Goal: Task Accomplishment & Management: Use online tool/utility

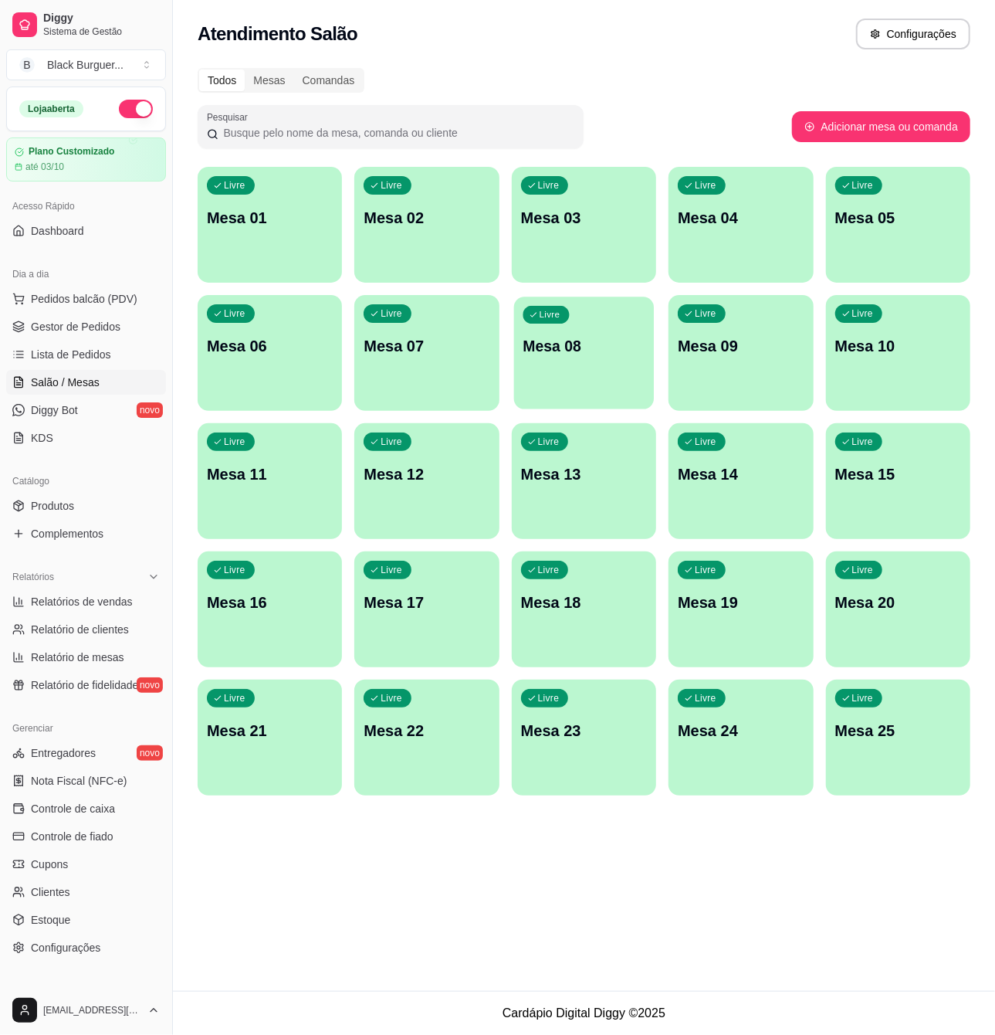
click at [578, 368] on div "Livre Mesa 08" at bounding box center [584, 344] width 141 height 94
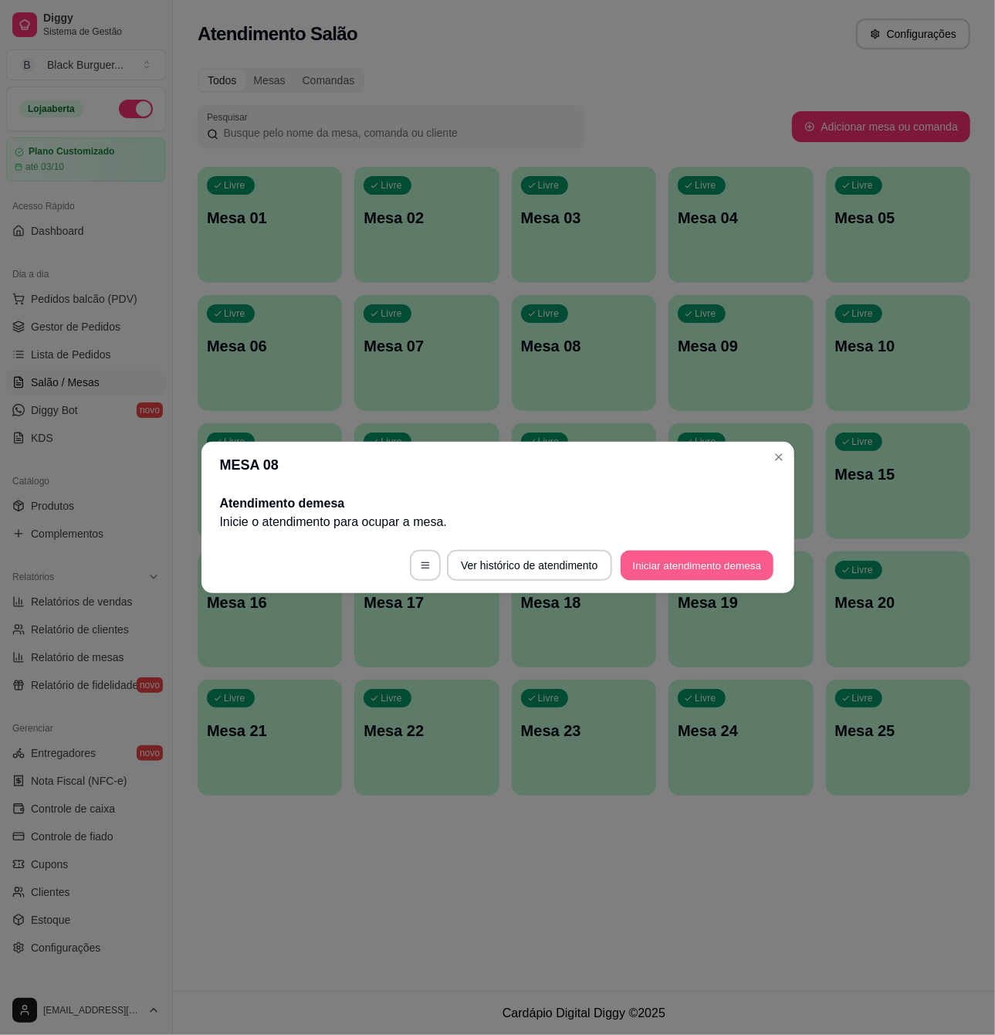
click at [708, 553] on button "Iniciar atendimento de mesa" at bounding box center [697, 566] width 153 height 30
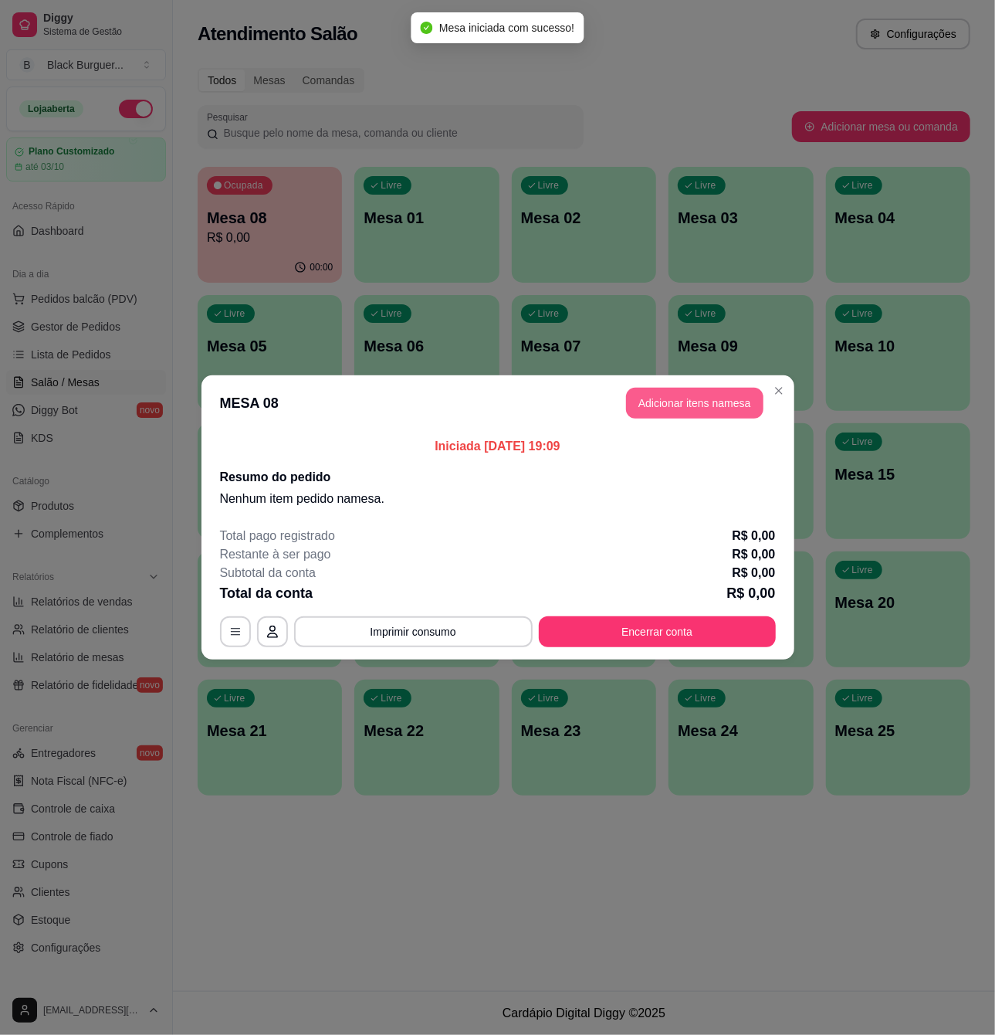
click at [676, 399] on button "Adicionar itens na mesa" at bounding box center [694, 403] width 137 height 31
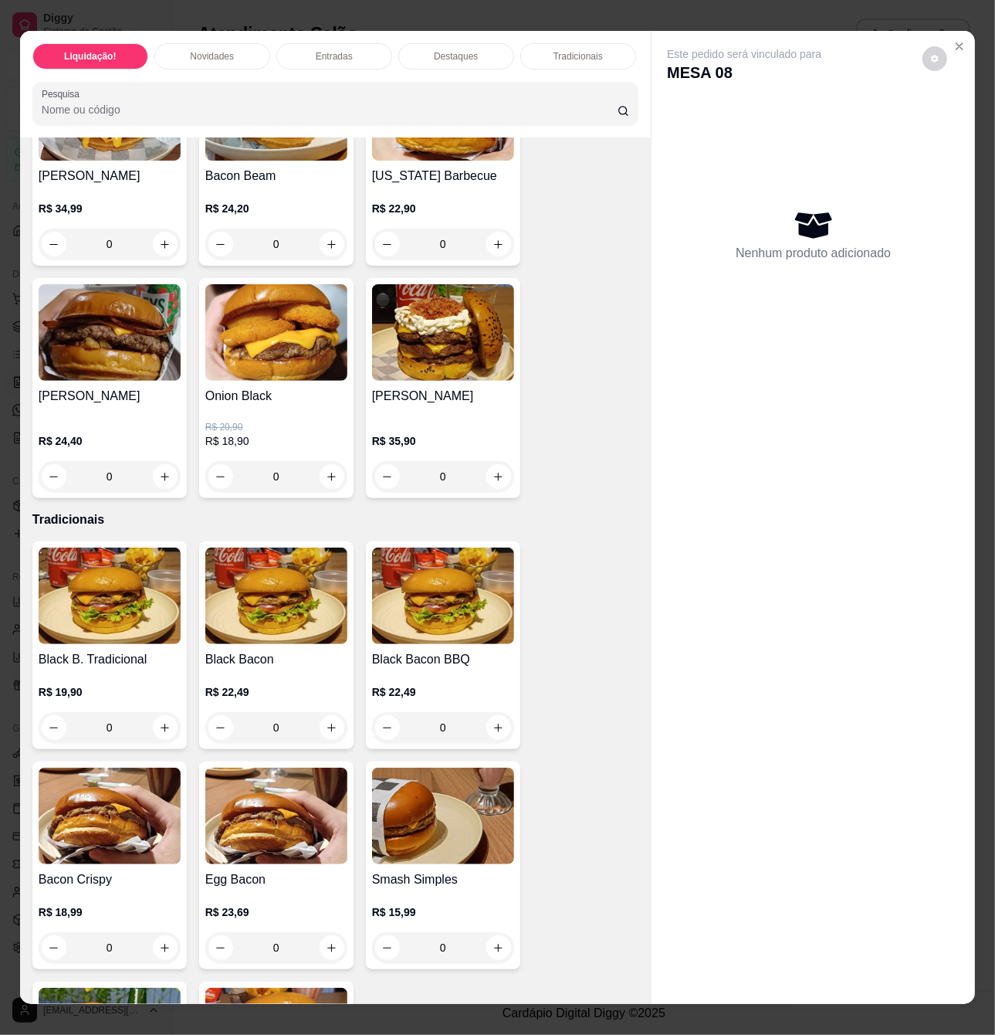
scroll to position [1132, 0]
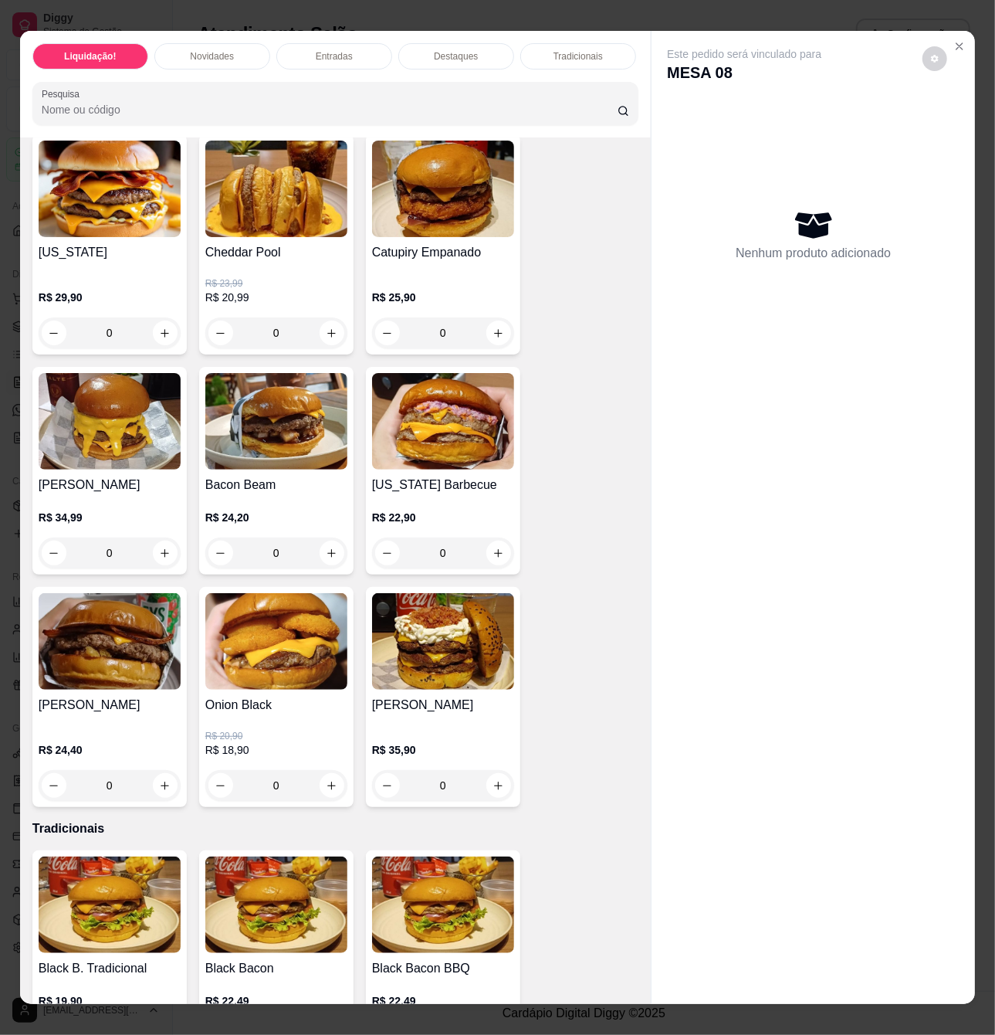
click at [278, 237] on img at bounding box center [276, 189] width 142 height 97
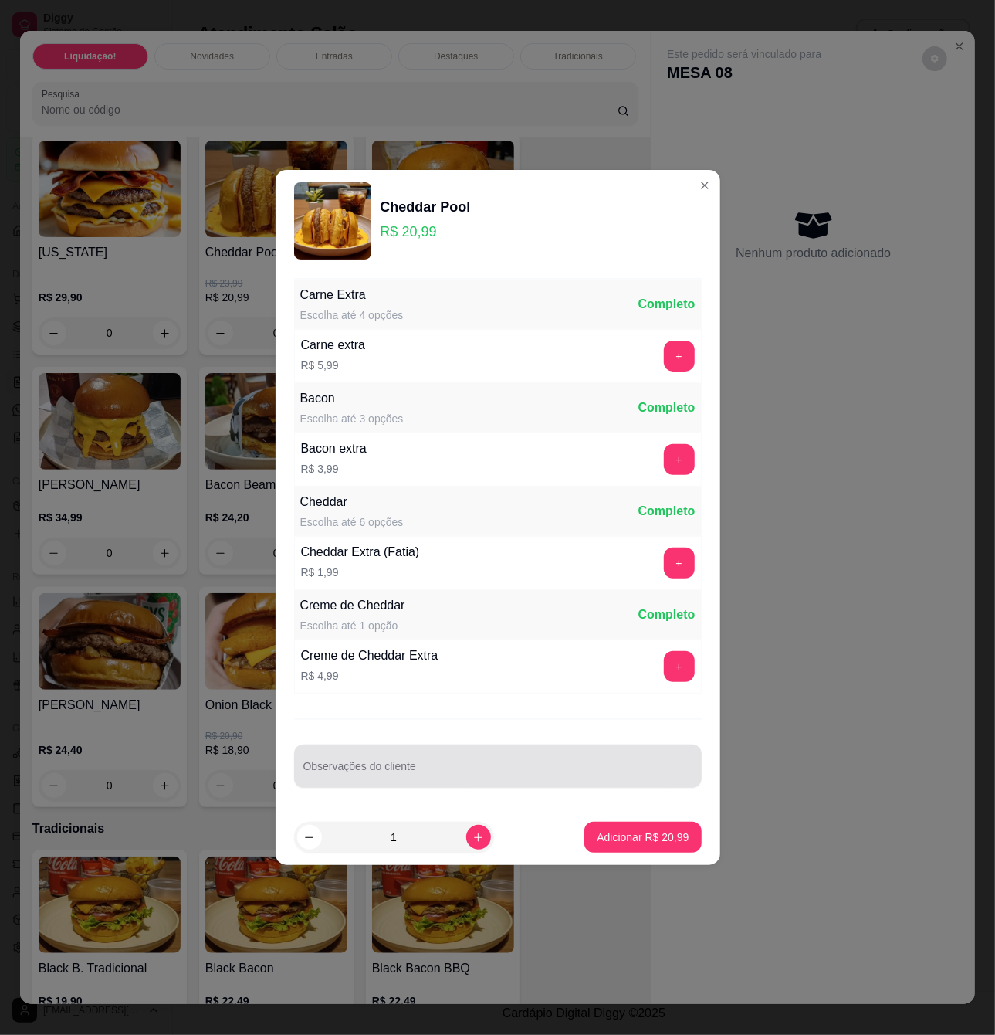
click at [486, 767] on input "Observações do cliente" at bounding box center [497, 771] width 389 height 15
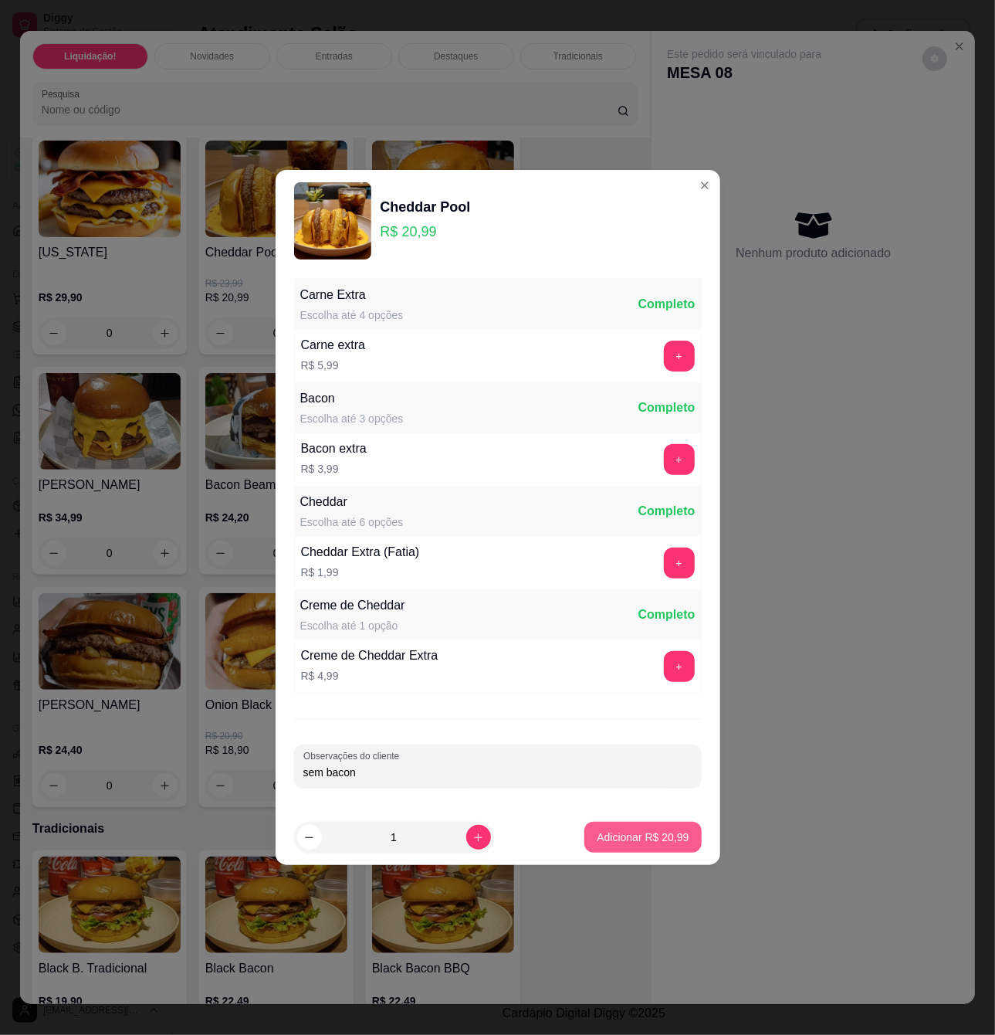
type input "sem bacon"
click at [671, 838] on p "Adicionar R$ 20,99" at bounding box center [643, 836] width 92 height 15
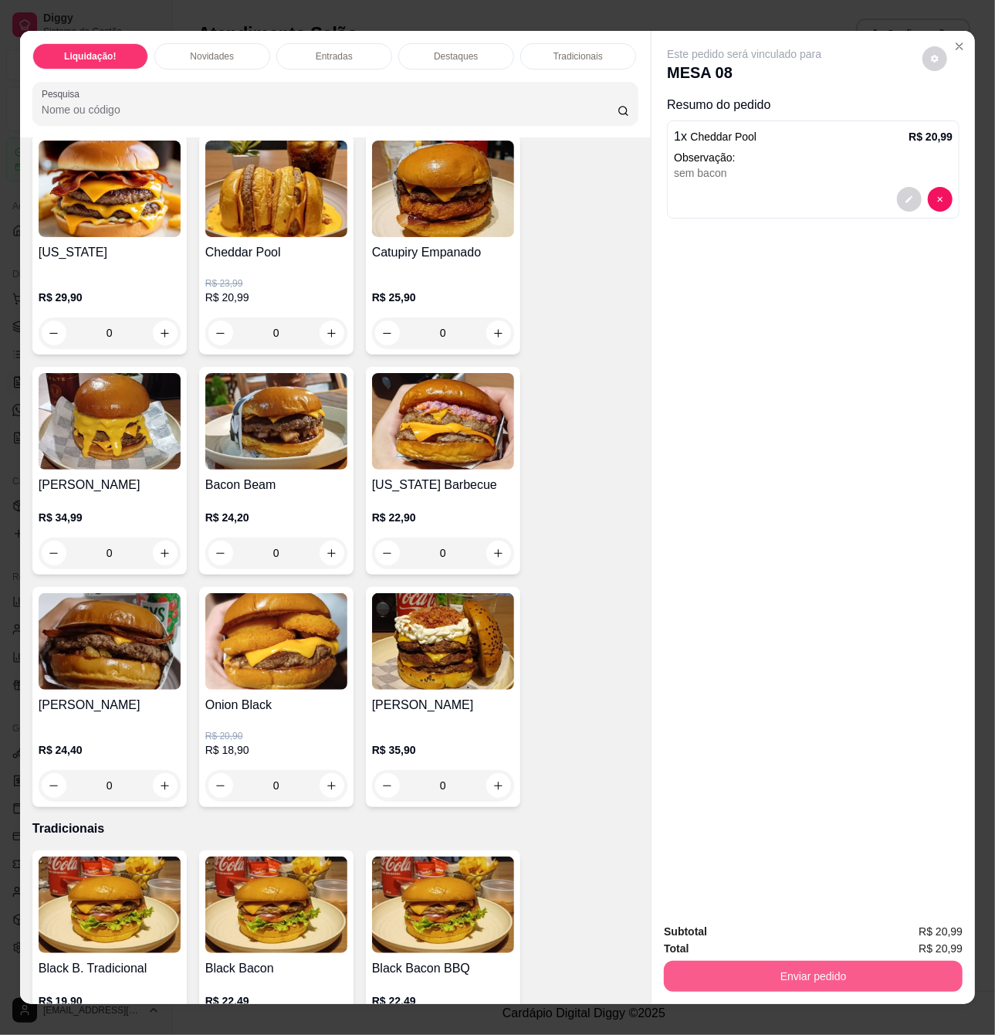
click at [820, 977] on button "Enviar pedido" at bounding box center [813, 976] width 299 height 31
click at [909, 927] on button "Enviar pedido" at bounding box center [921, 930] width 87 height 29
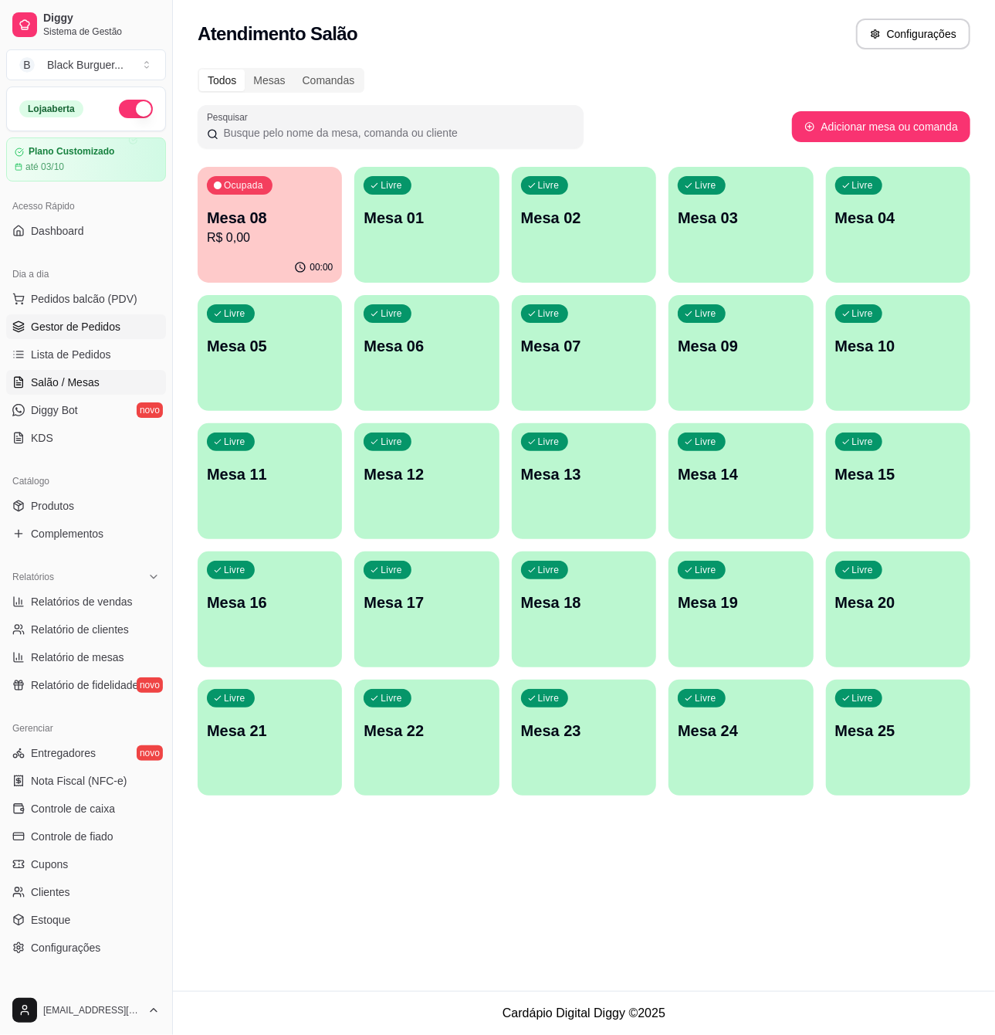
click at [20, 329] on icon at bounding box center [18, 328] width 10 height 2
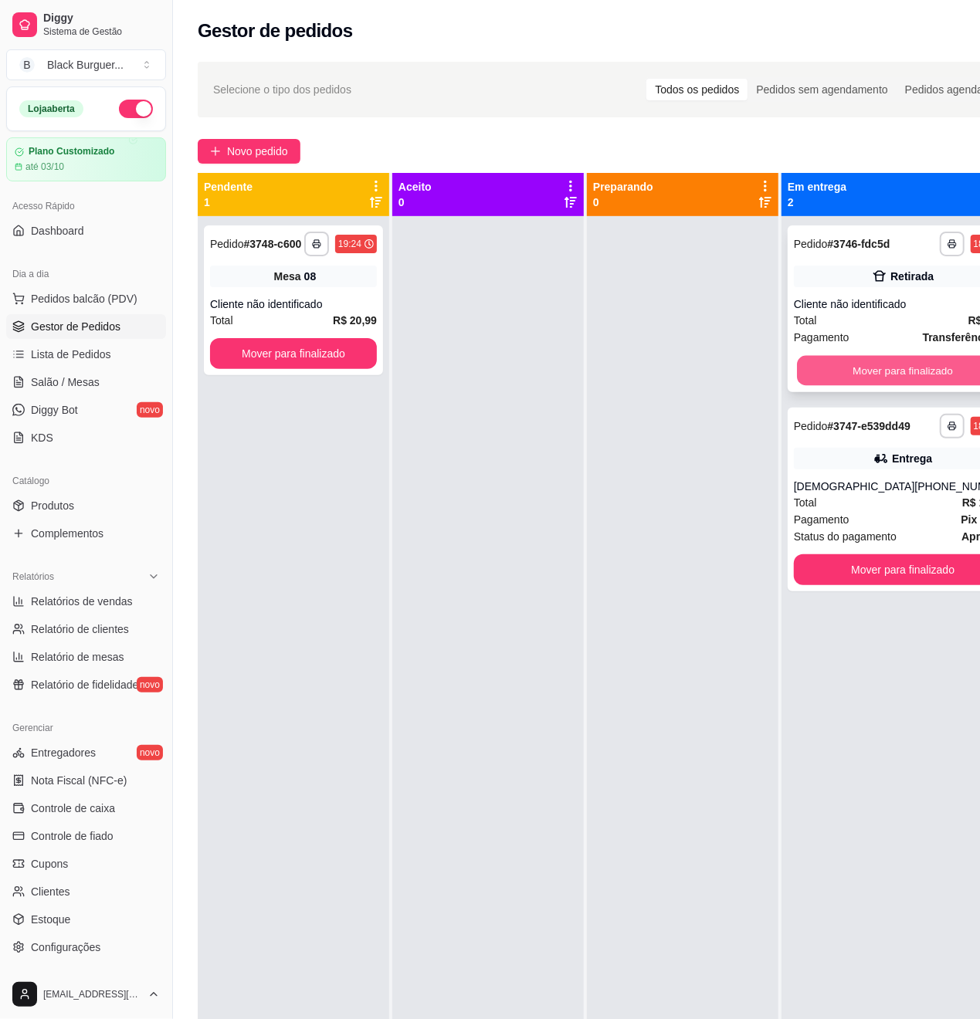
click at [900, 384] on button "Mover para finalizado" at bounding box center [903, 371] width 212 height 30
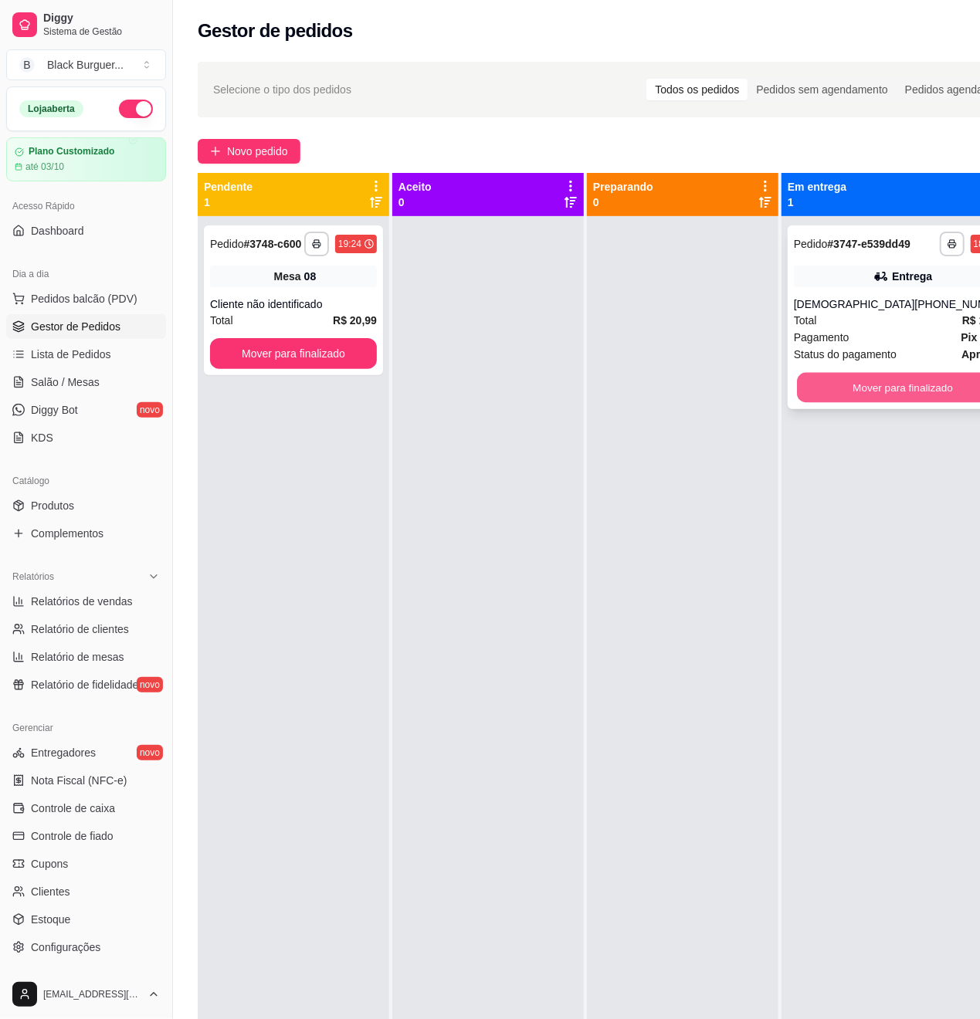
click at [900, 397] on button "Mover para finalizado" at bounding box center [903, 388] width 212 height 30
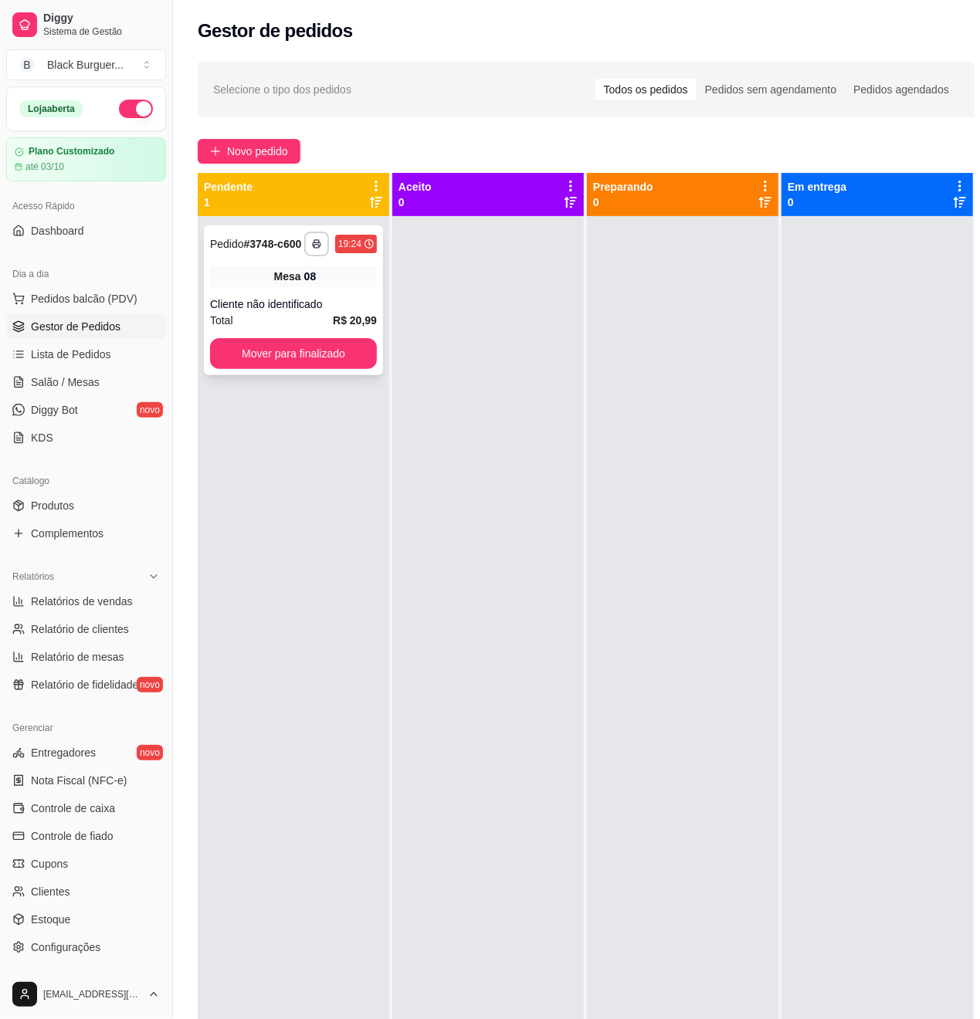
click at [278, 307] on div "Cliente não identificado" at bounding box center [293, 304] width 167 height 15
click at [362, 303] on div "Cliente não identificado" at bounding box center [293, 304] width 167 height 15
click at [428, 459] on div at bounding box center [487, 725] width 191 height 1019
click at [303, 371] on div "**********" at bounding box center [293, 300] width 179 height 150
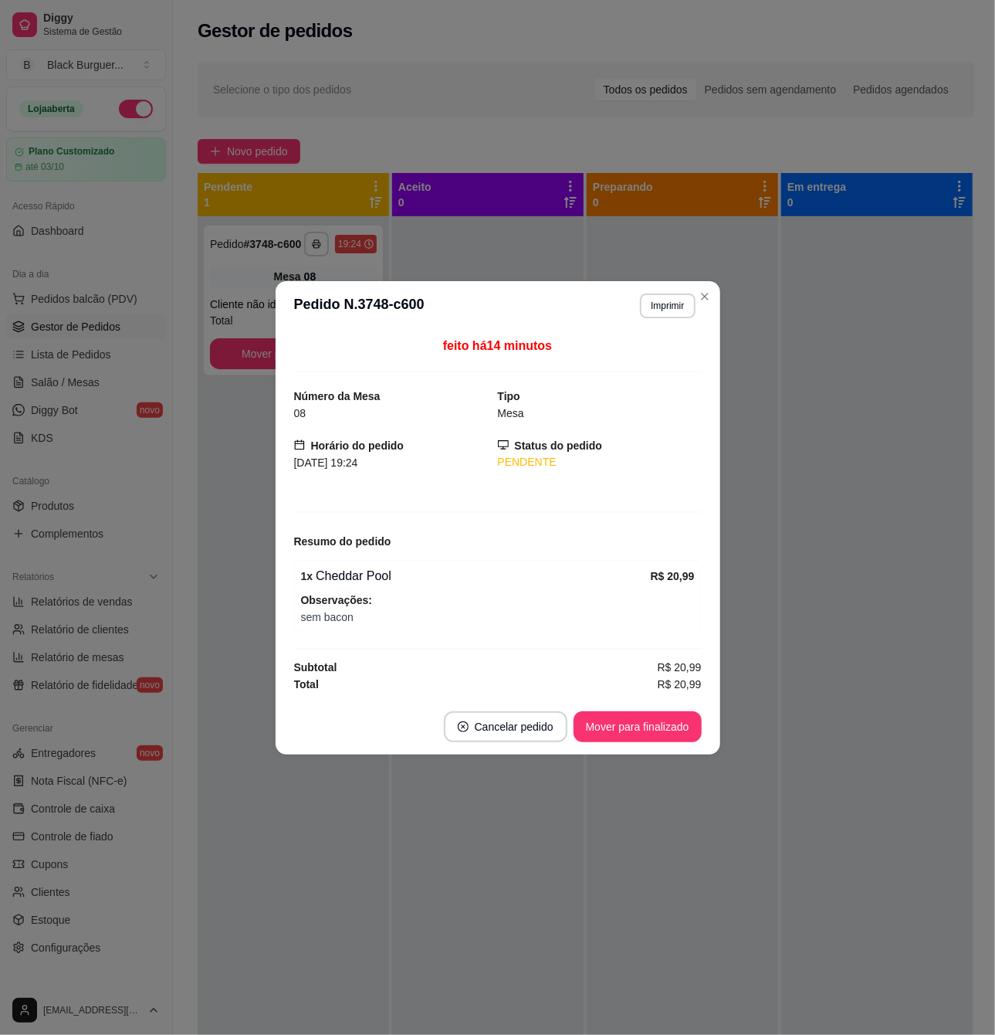
click at [279, 378] on div "feito há 14 minutos Número da Mesa 08 Tipo Mesa Horário do pedido [DATE] 19:24 …" at bounding box center [498, 514] width 445 height 368
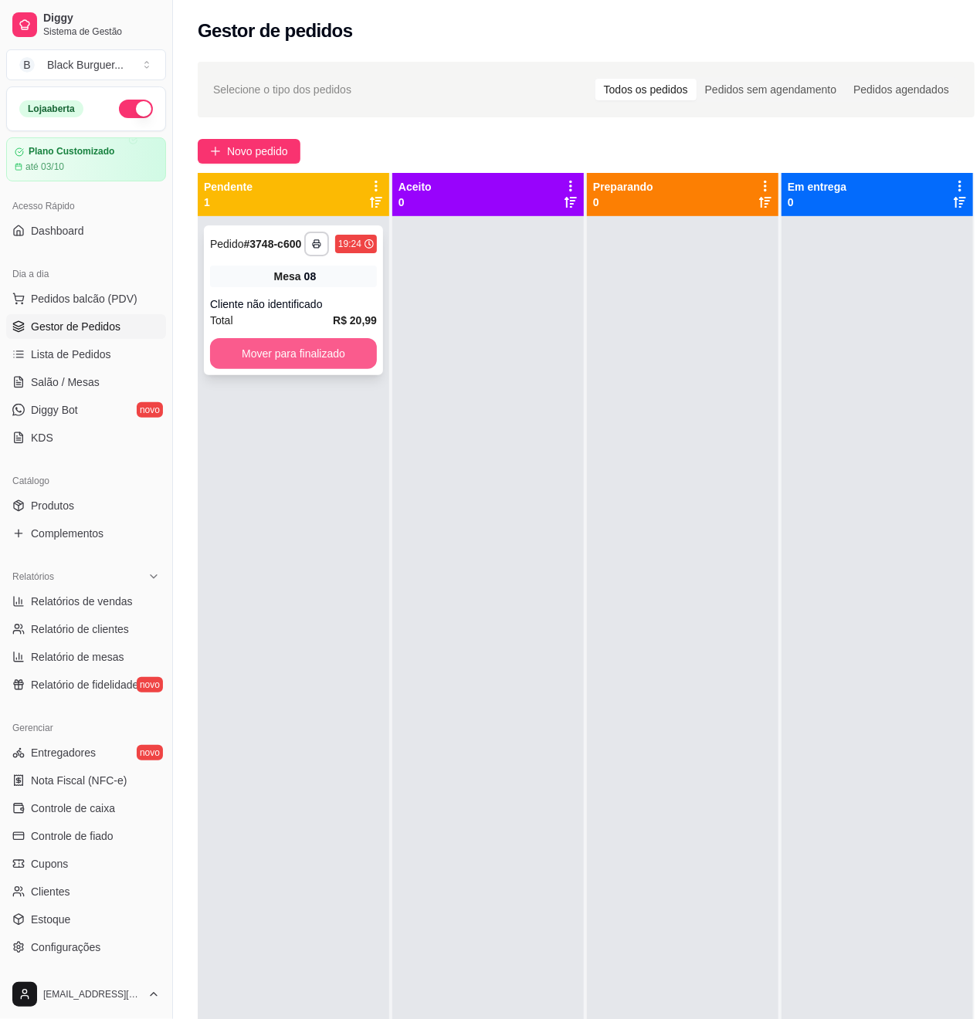
click at [259, 361] on button "Mover para finalizado" at bounding box center [293, 353] width 167 height 31
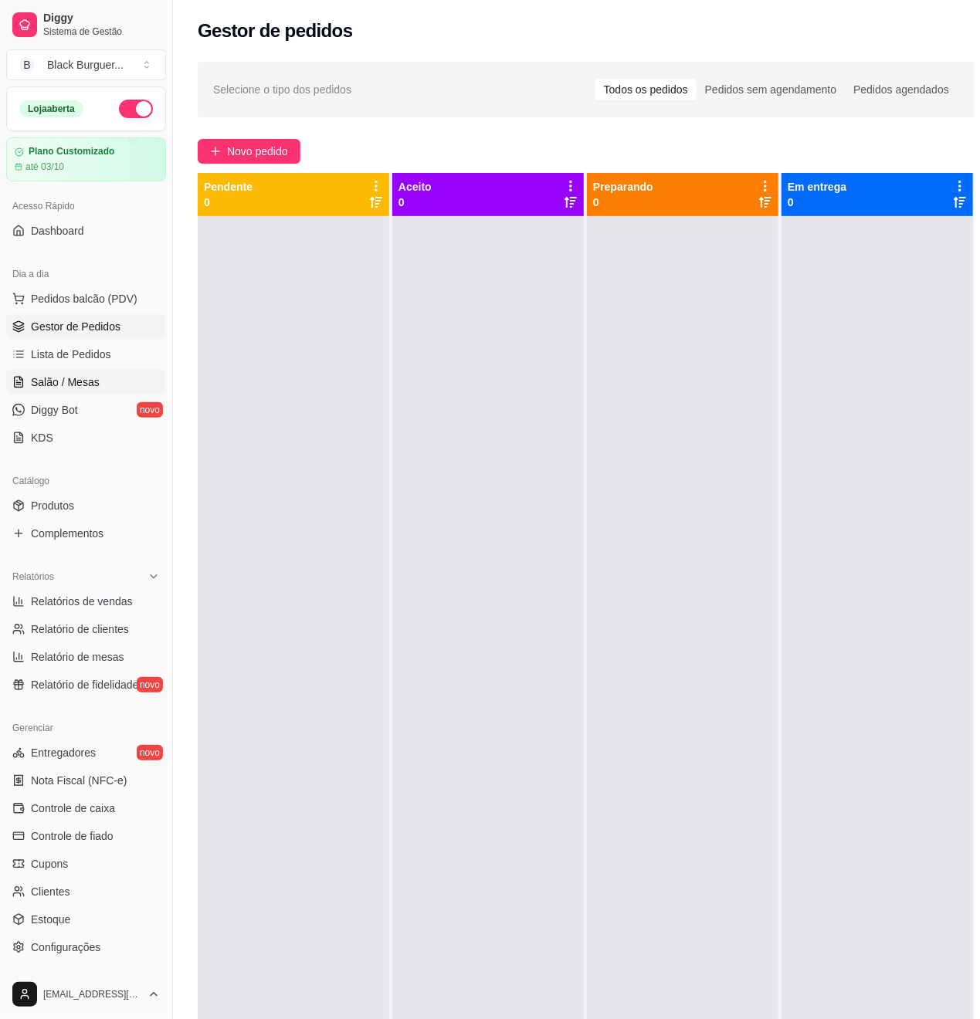
click at [69, 386] on span "Salão / Mesas" at bounding box center [65, 381] width 69 height 15
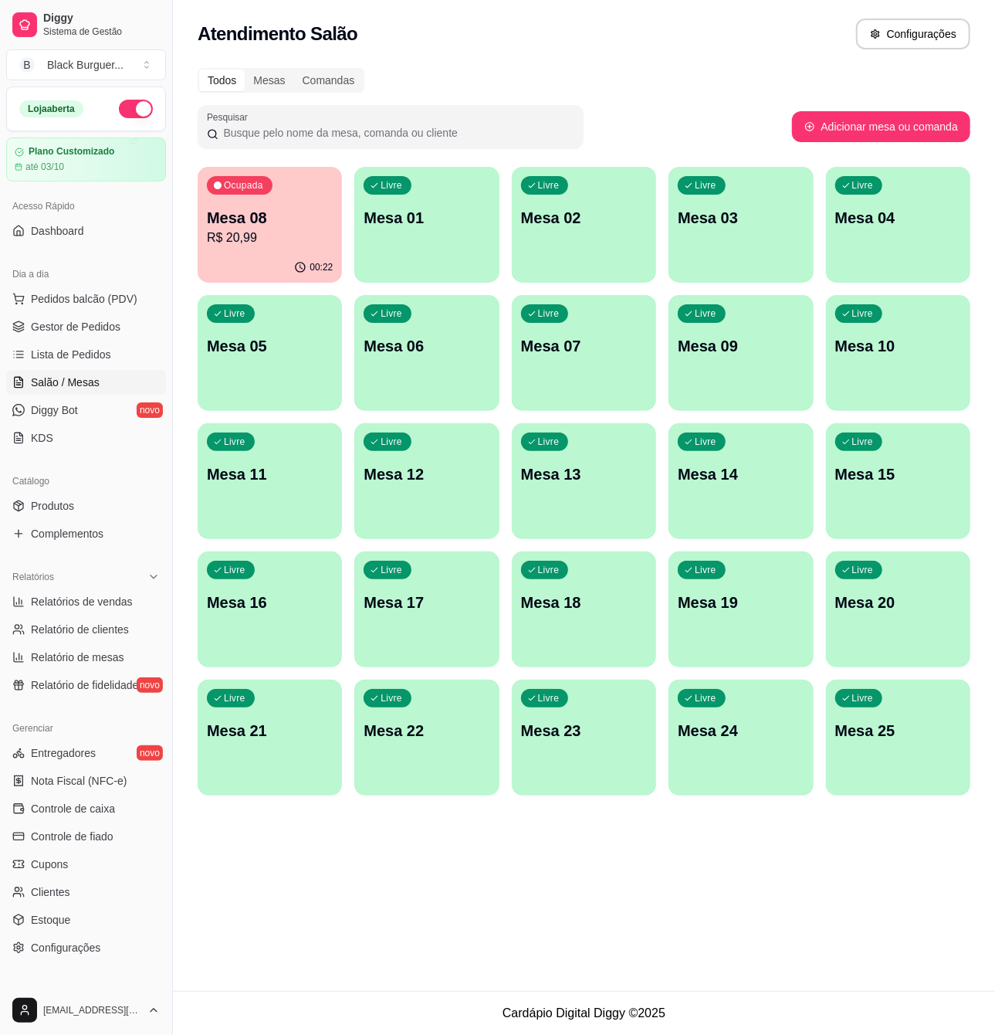
click at [273, 217] on p "Mesa 08" at bounding box center [270, 218] width 126 height 22
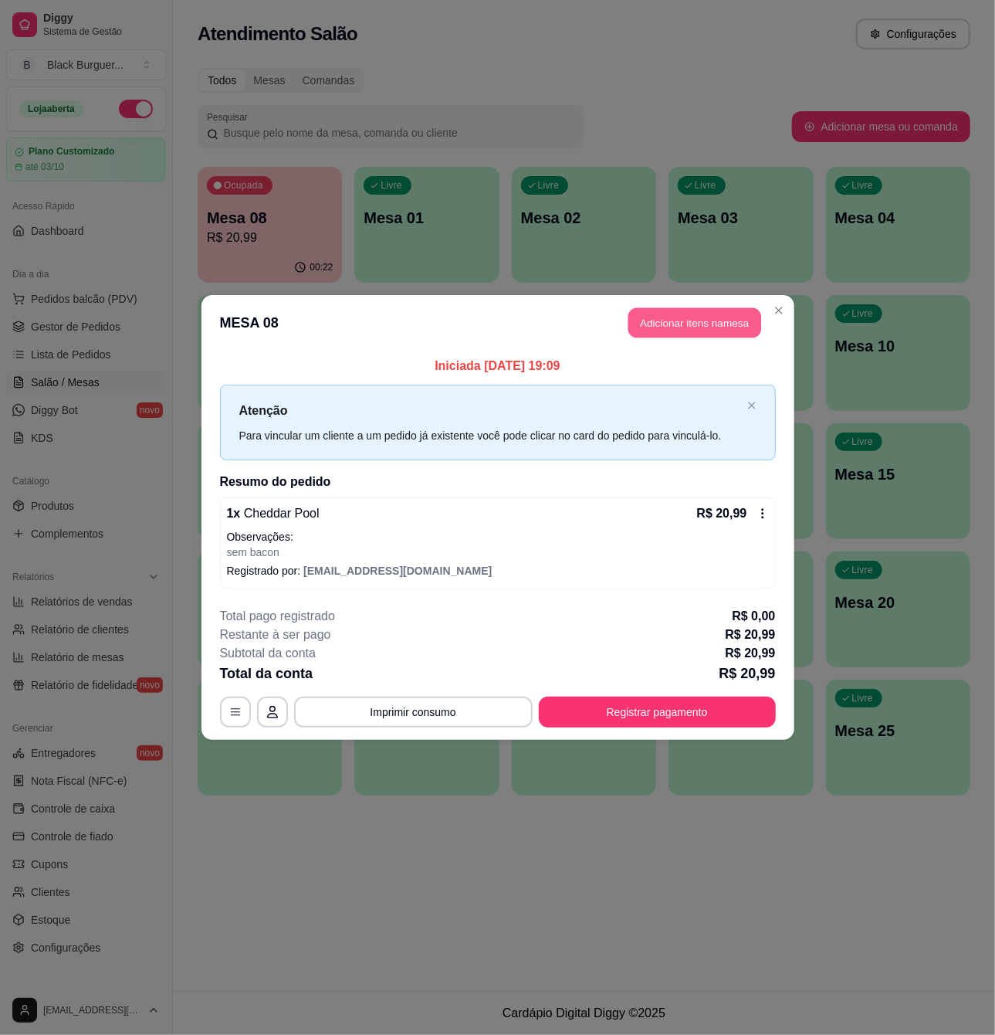
click at [704, 323] on button "Adicionar itens na mesa" at bounding box center [695, 323] width 133 height 30
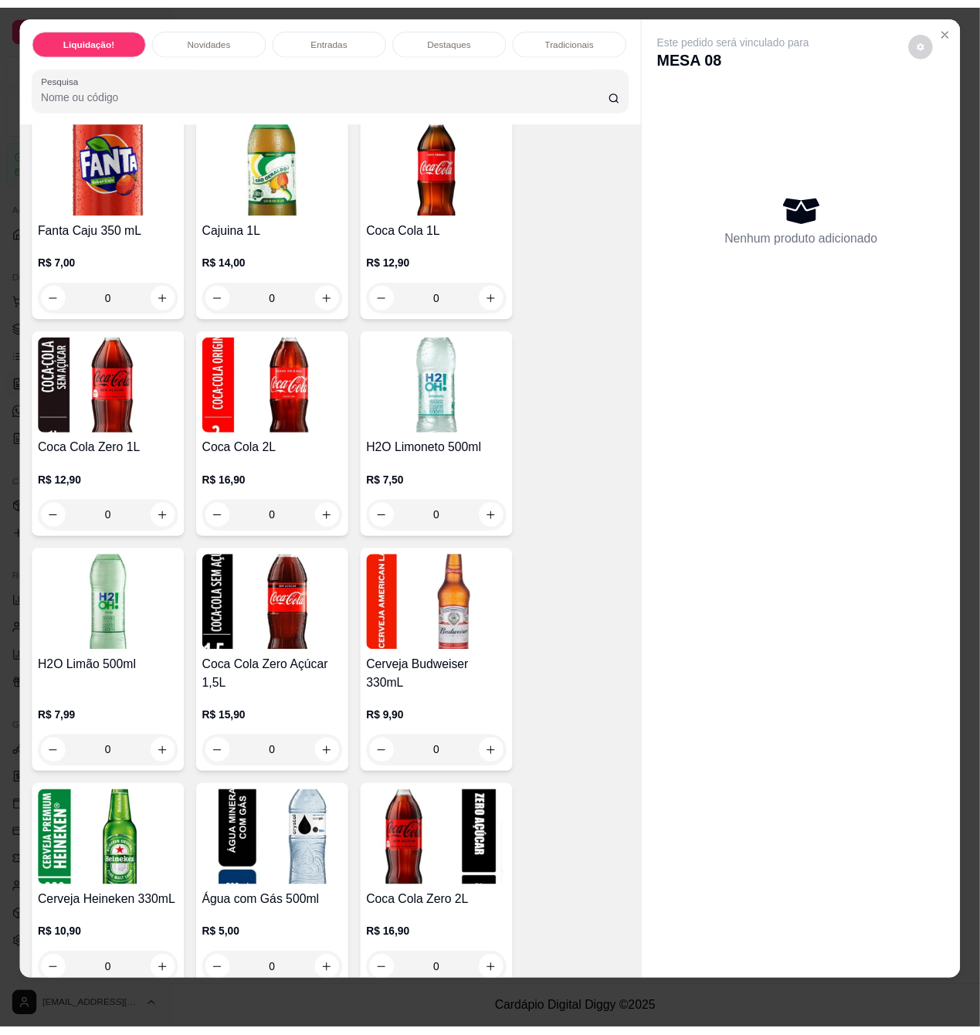
scroll to position [4543, 0]
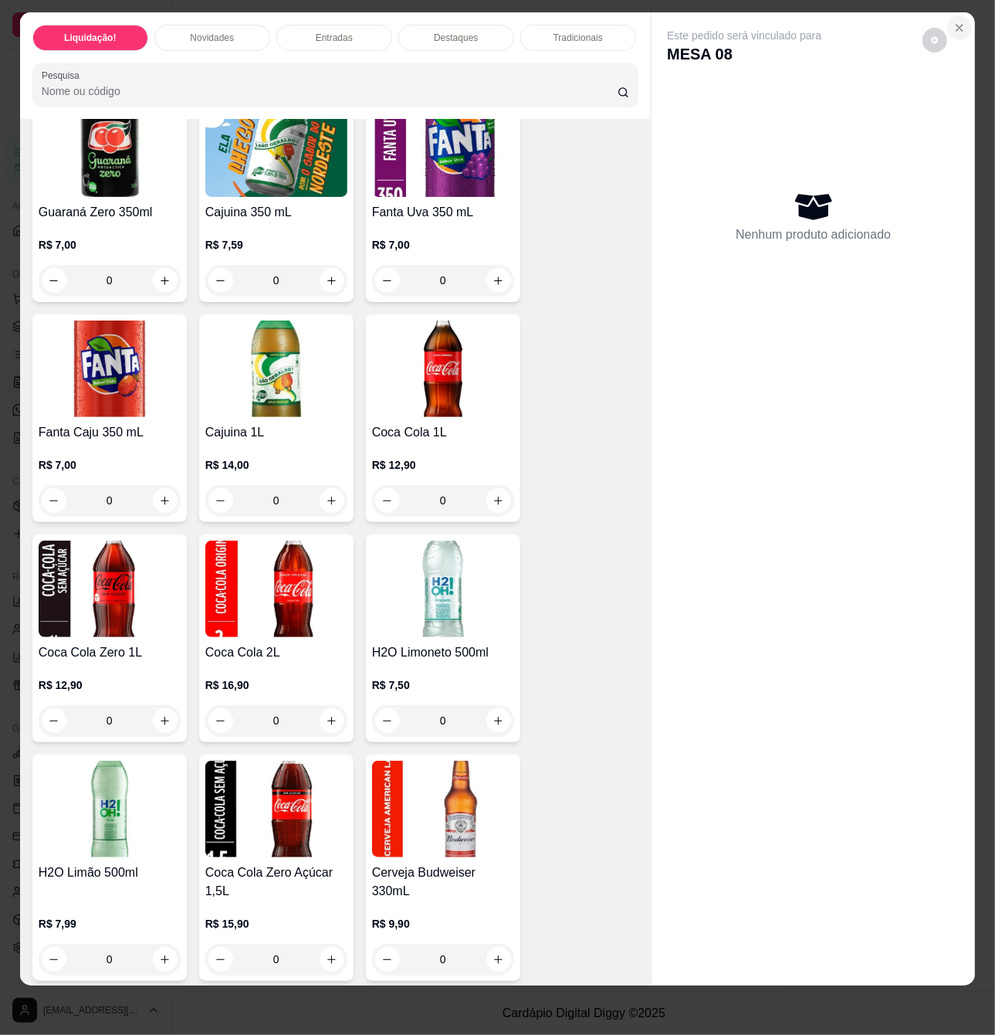
click at [954, 22] on icon "Close" at bounding box center [960, 28] width 12 height 12
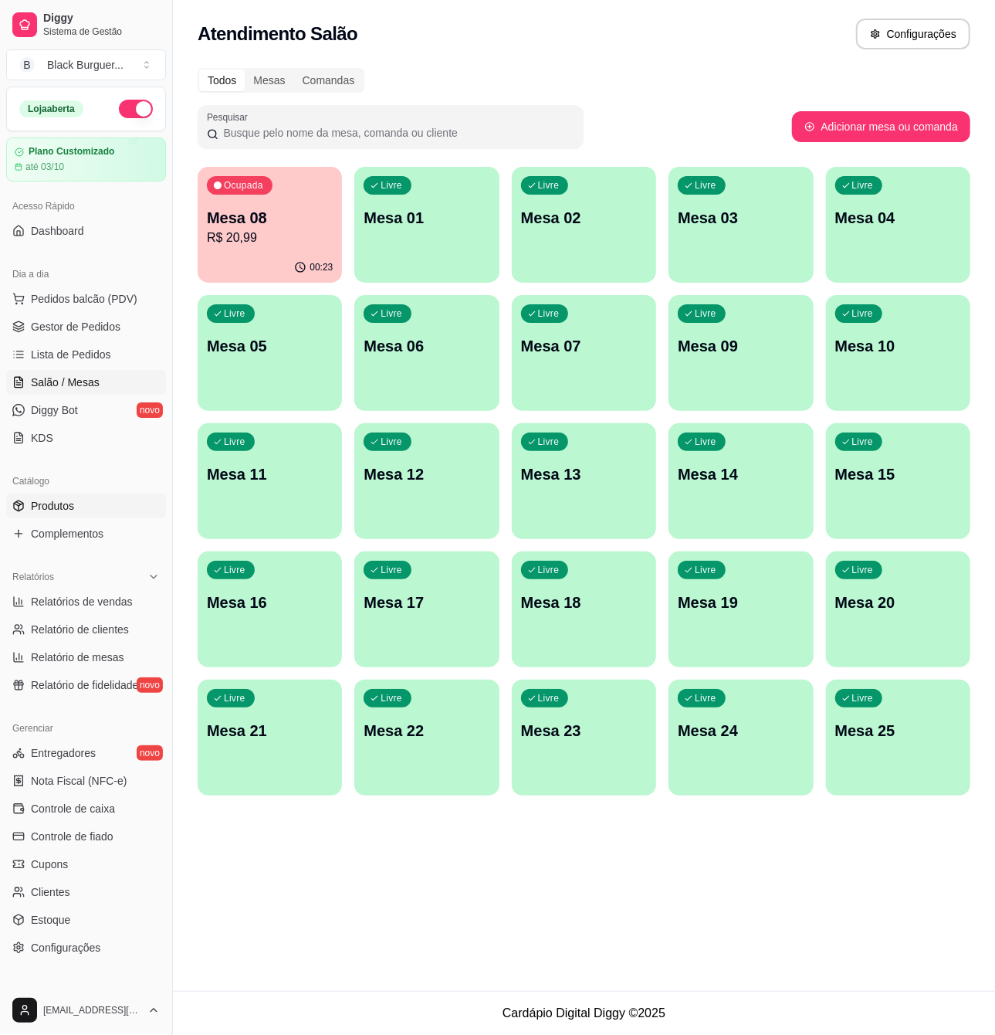
click at [53, 495] on link "Produtos" at bounding box center [86, 505] width 160 height 25
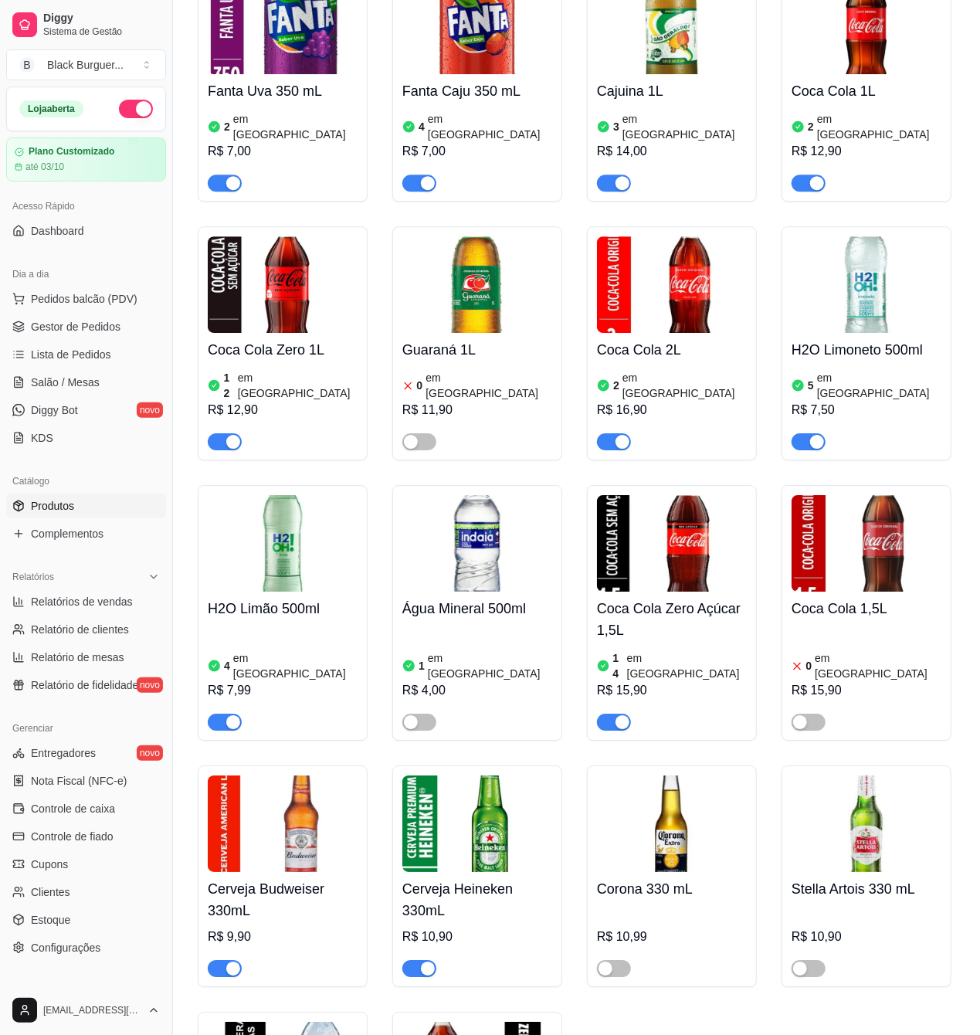
scroll to position [5560, 0]
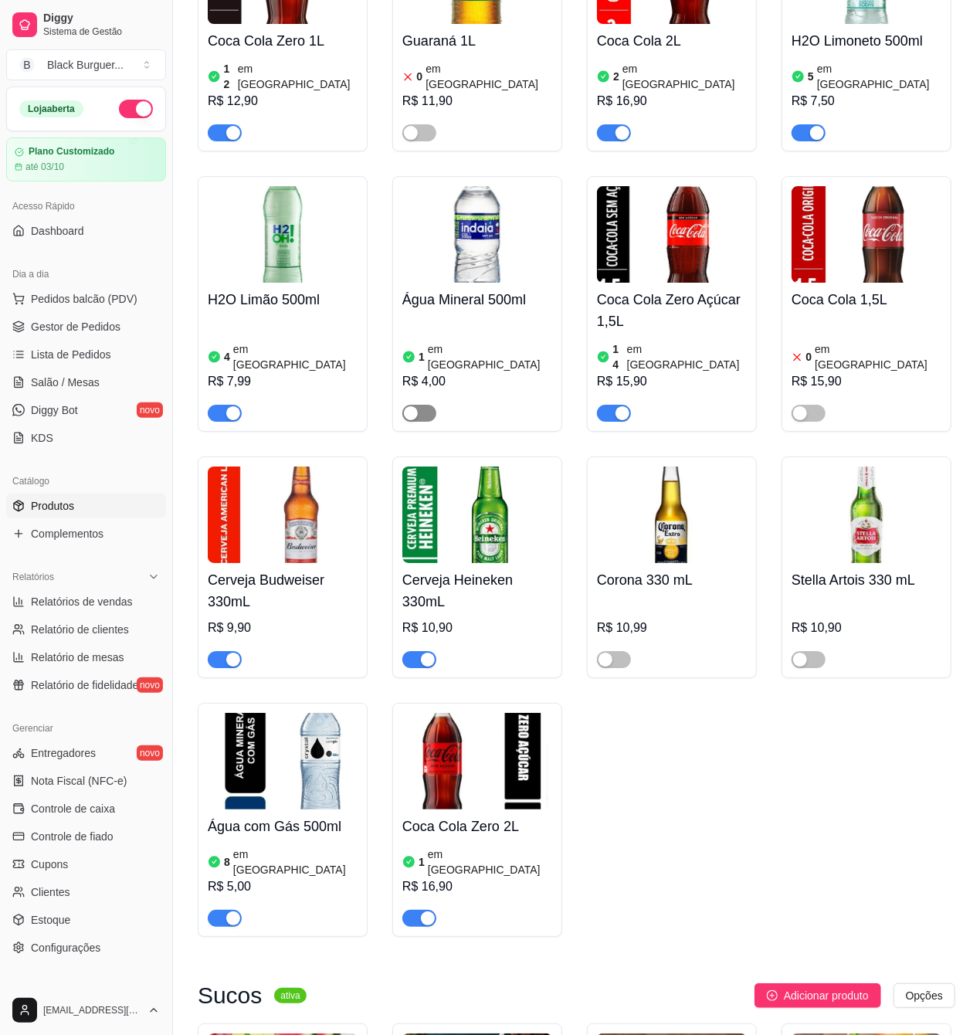
click at [431, 405] on span "button" at bounding box center [419, 413] width 34 height 17
click at [97, 380] on link "Salão / Mesas" at bounding box center [86, 382] width 160 height 25
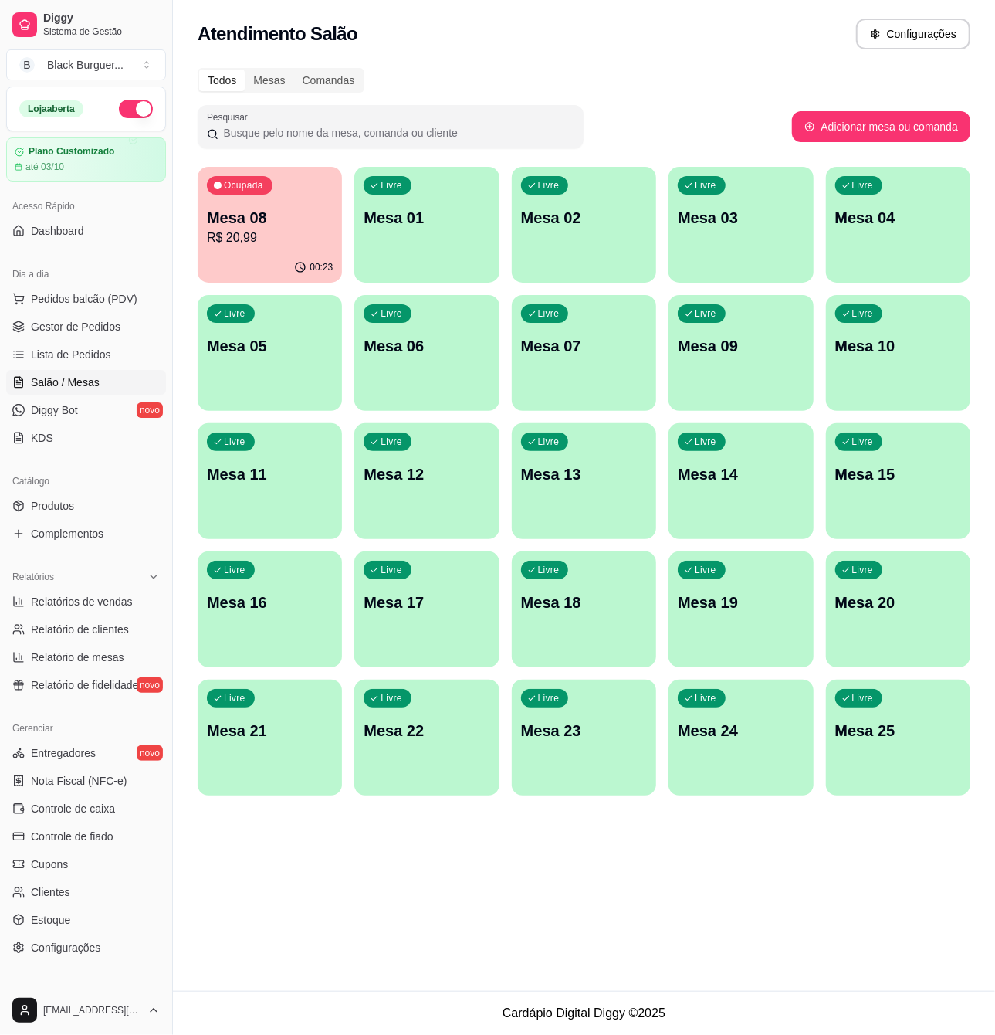
click at [288, 229] on p "R$ 20,99" at bounding box center [270, 238] width 126 height 19
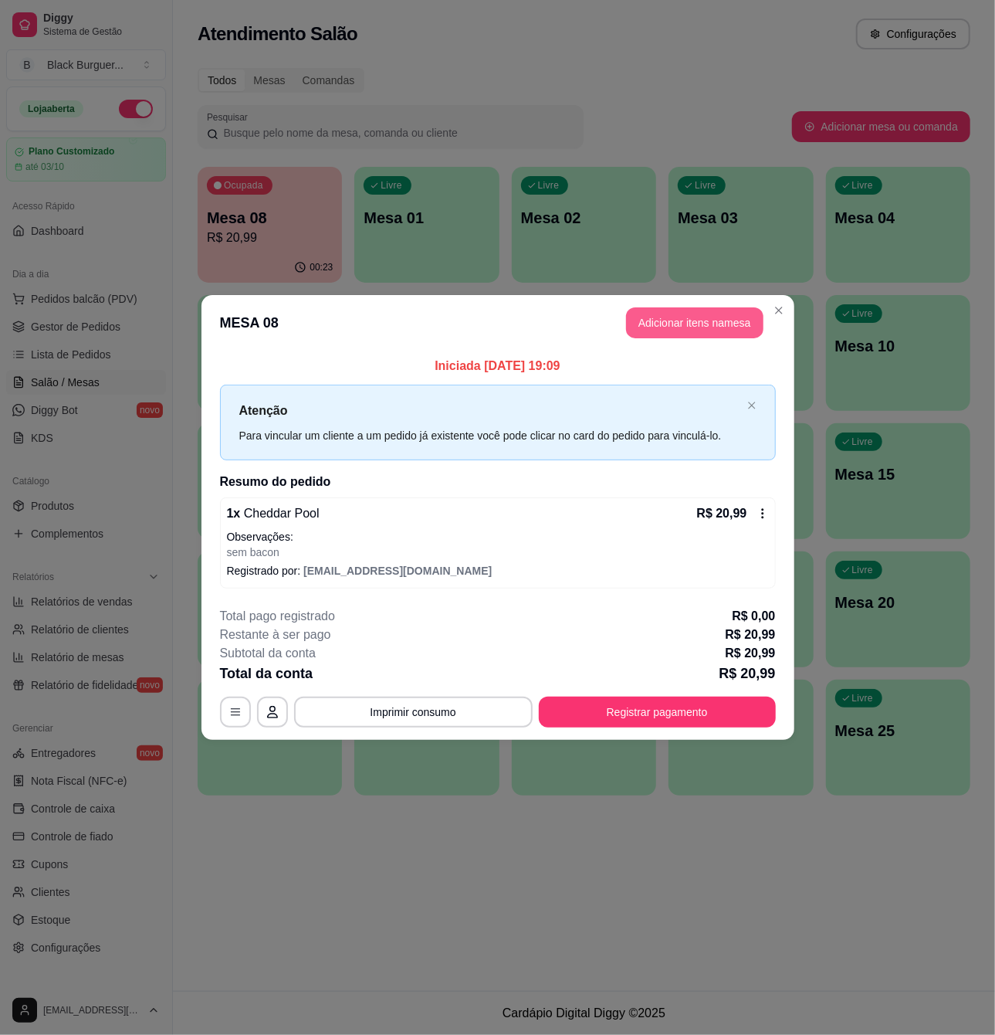
click at [674, 317] on button "Adicionar itens na mesa" at bounding box center [694, 322] width 137 height 31
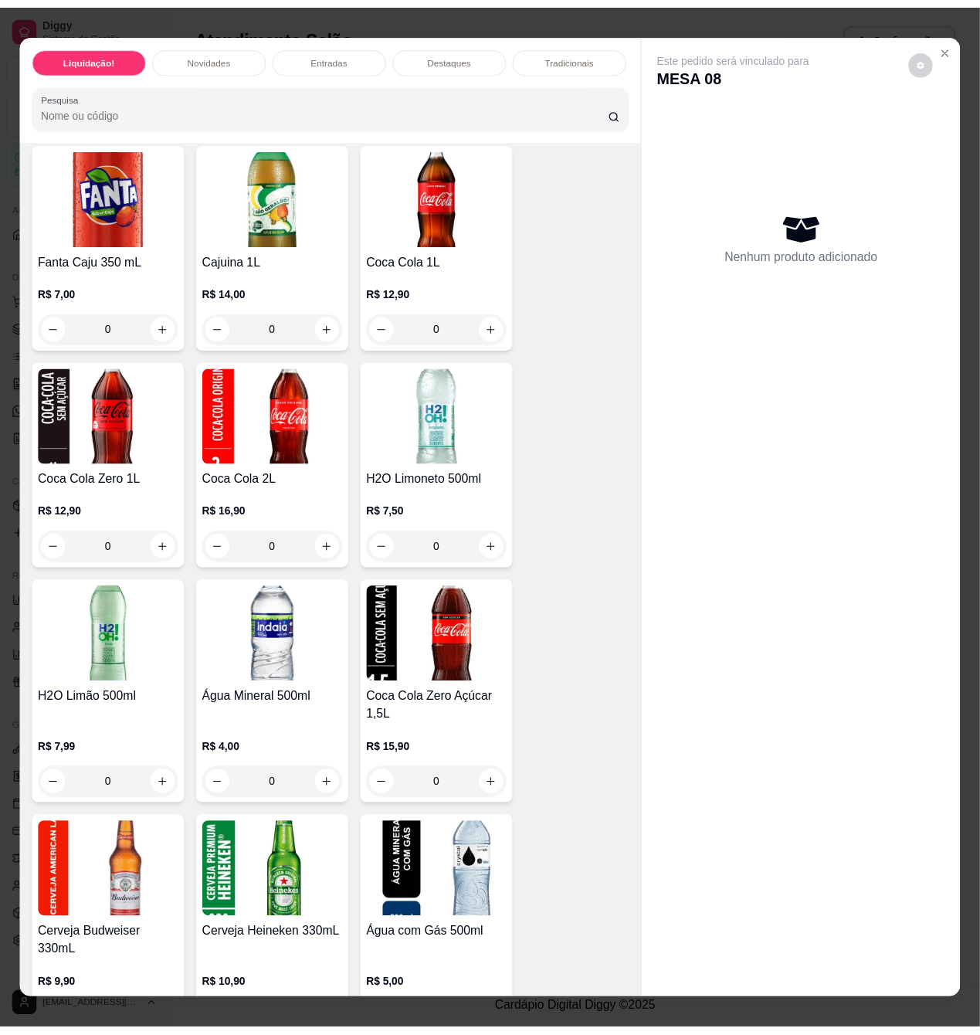
scroll to position [4942, 0]
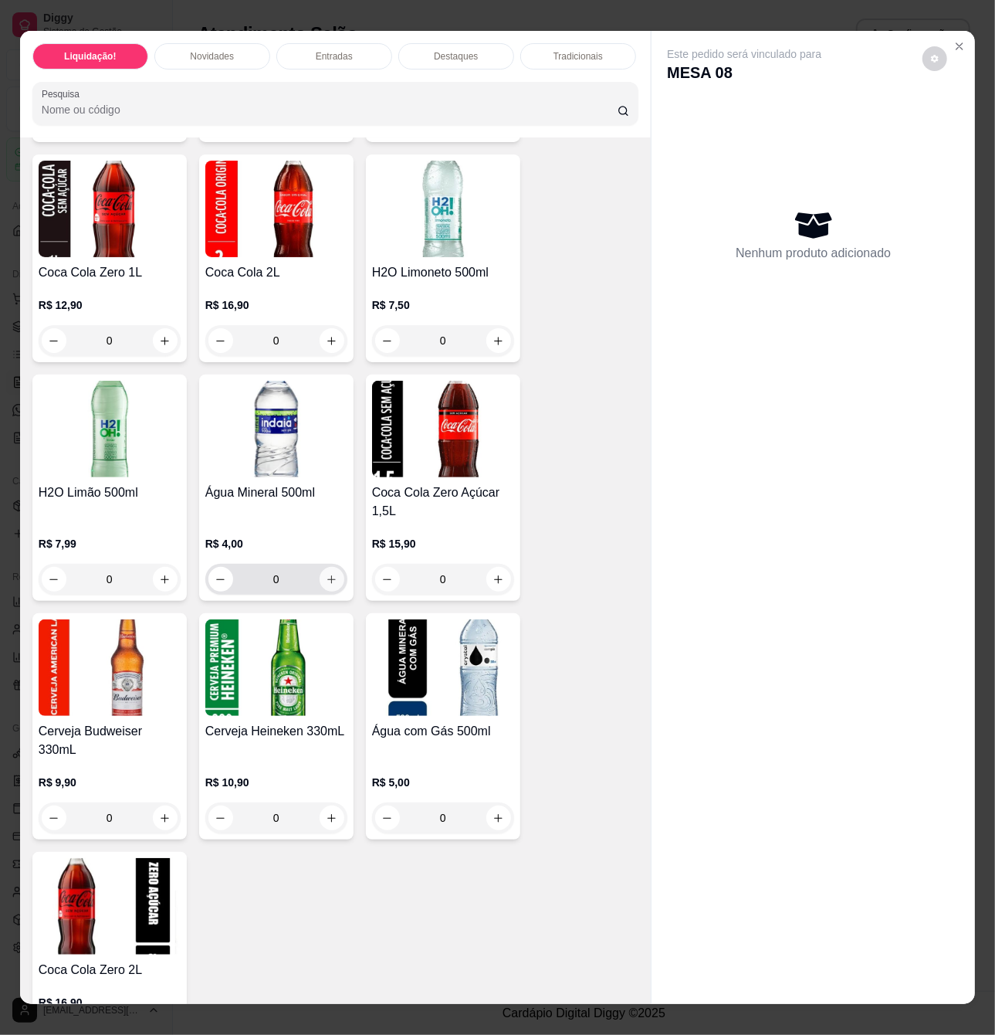
click at [330, 591] on button "increase-product-quantity" at bounding box center [332, 579] width 25 height 25
type input "1"
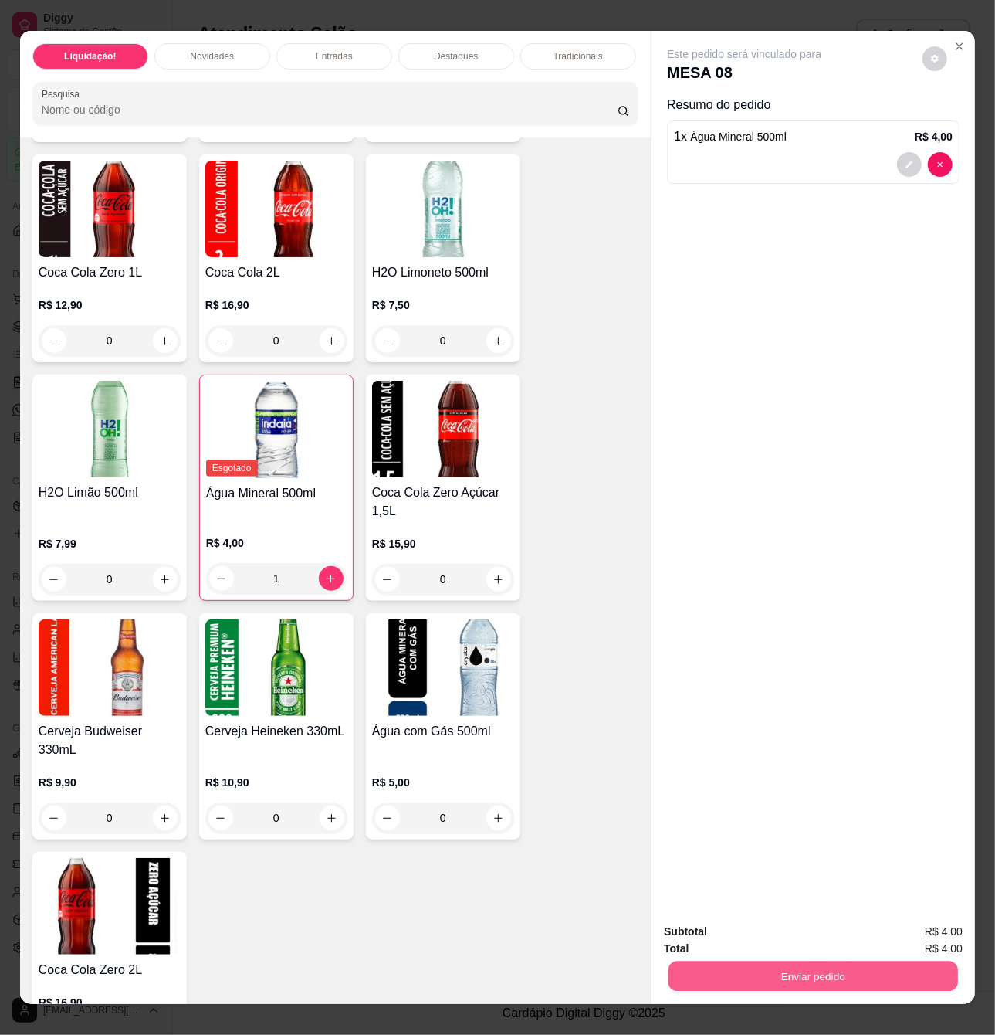
click at [822, 977] on button "Enviar pedido" at bounding box center [814, 976] width 290 height 30
click at [918, 930] on button "Enviar pedido" at bounding box center [921, 930] width 87 height 29
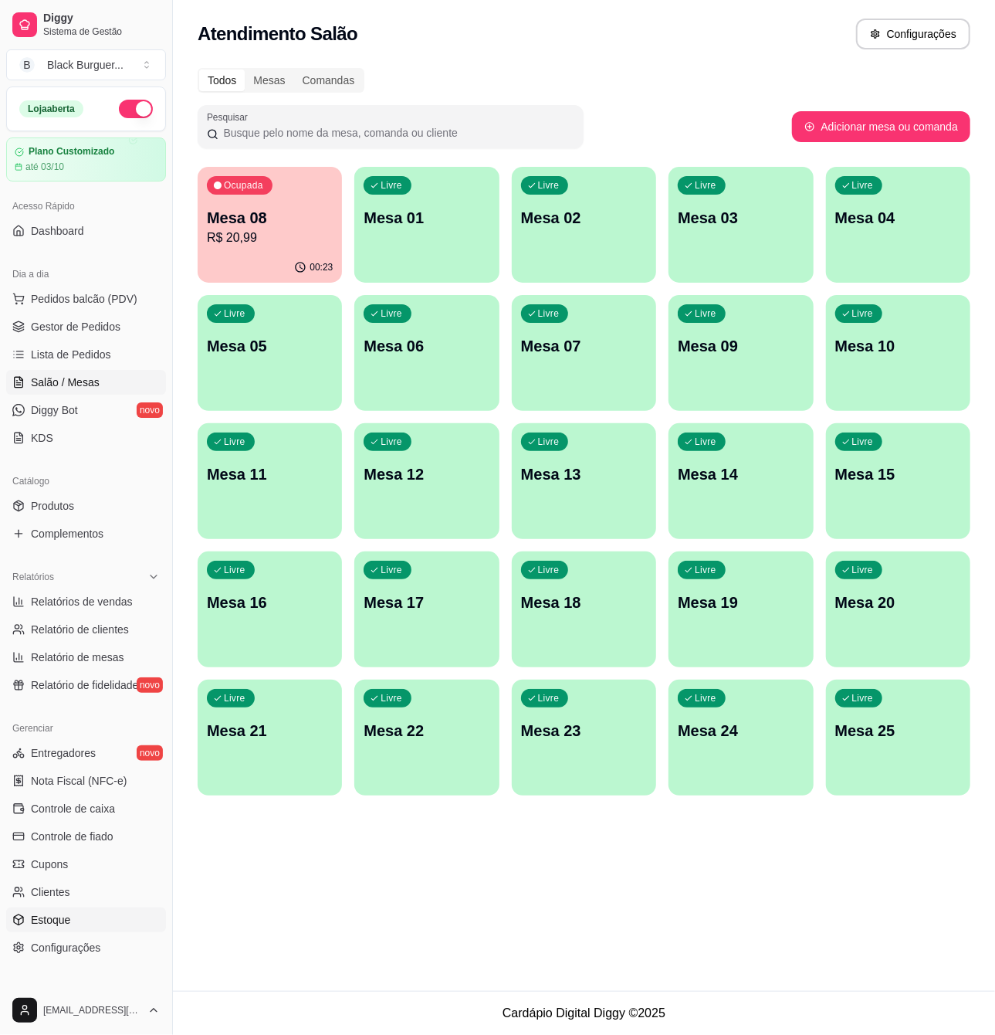
click at [56, 916] on span "Estoque" at bounding box center [50, 919] width 39 height 15
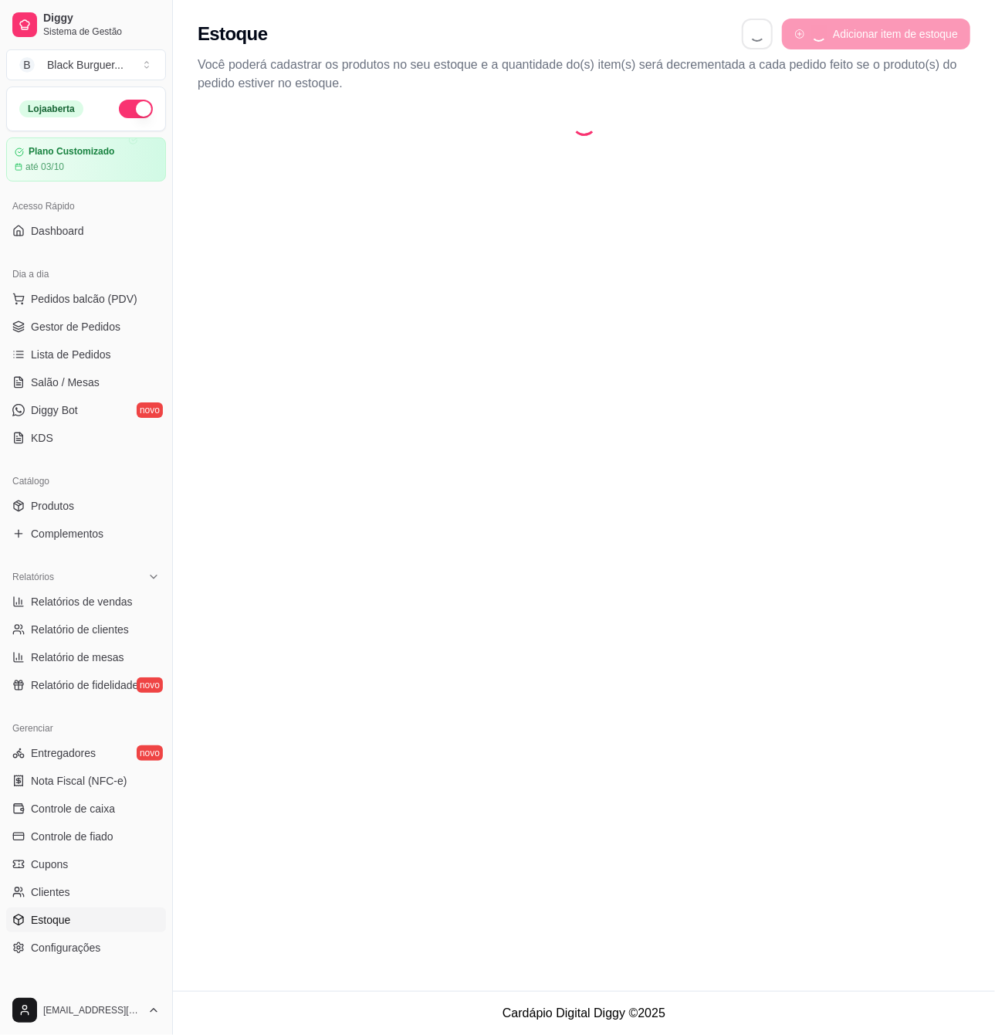
select select "QUANTITY_ORDER"
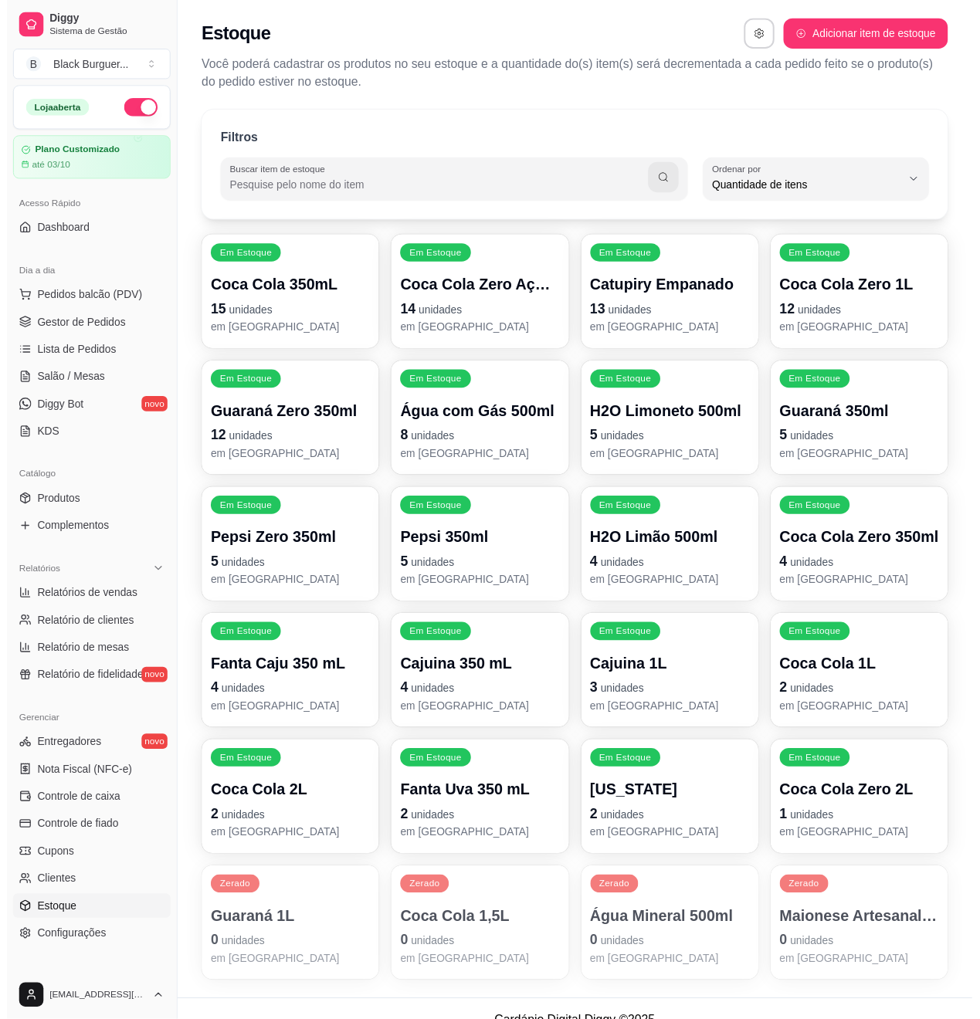
scroll to position [14, 0]
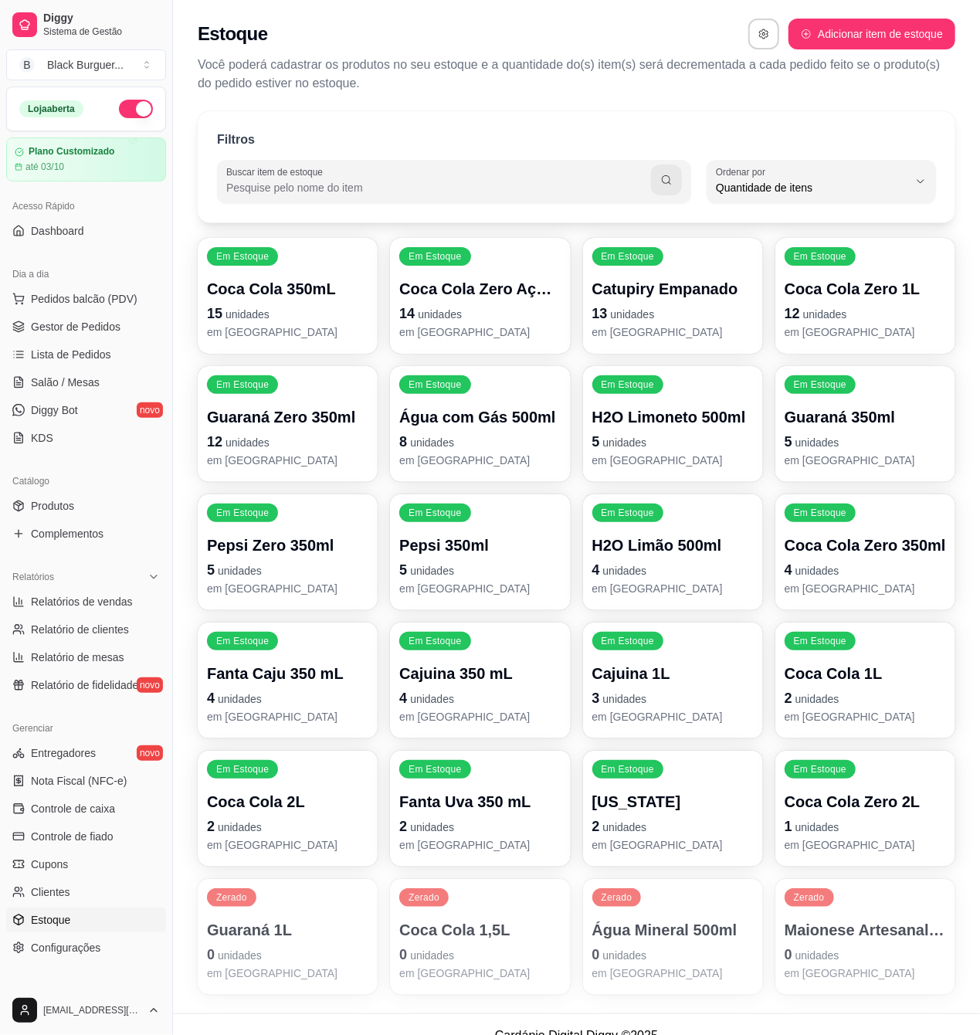
click at [658, 954] on p "0 unidades" at bounding box center [672, 955] width 161 height 22
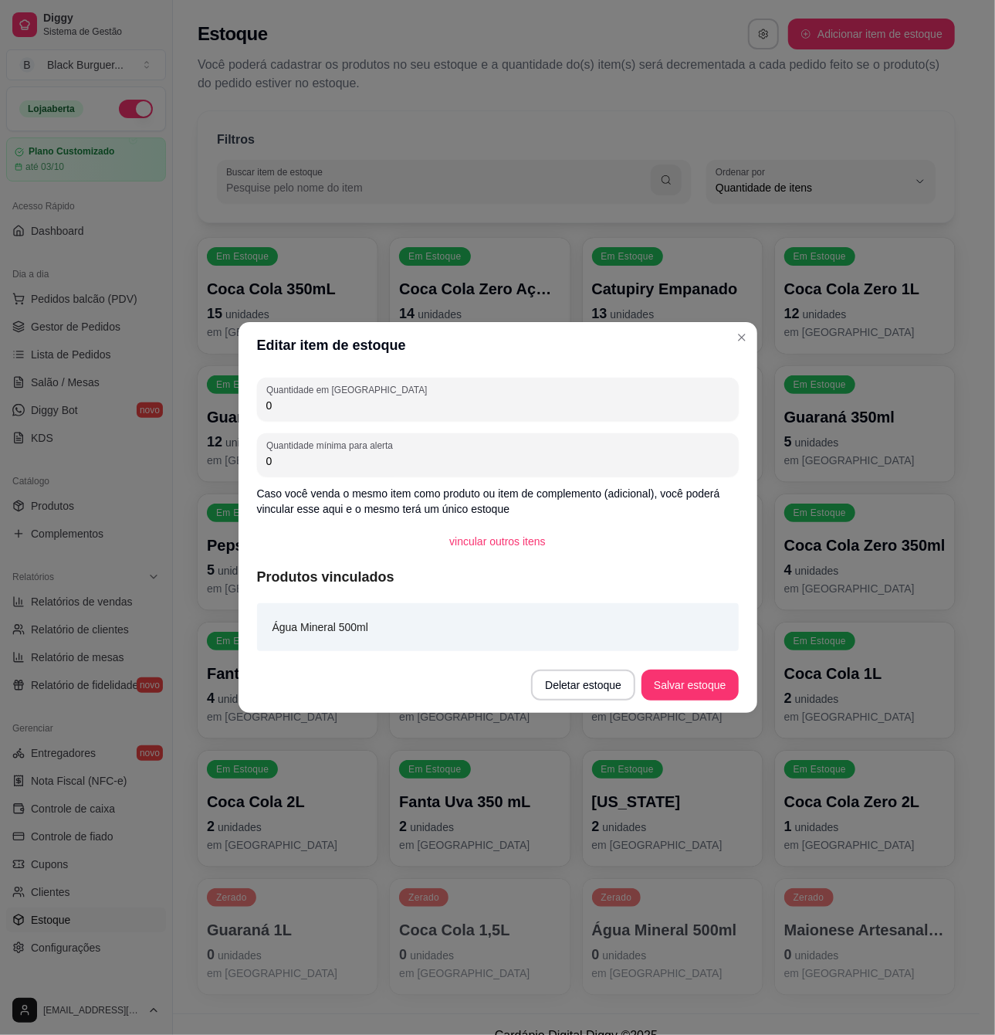
drag, startPoint x: 371, startPoint y: 412, endPoint x: 273, endPoint y: 315, distance: 138.1
click at [235, 402] on div "Editar item de estoque Quantidade em estoque 0 Quantidade mínima para alerta 0 …" at bounding box center [497, 517] width 995 height 1035
type input "10"
click at [698, 676] on button "Salvar estoque" at bounding box center [690, 684] width 97 height 31
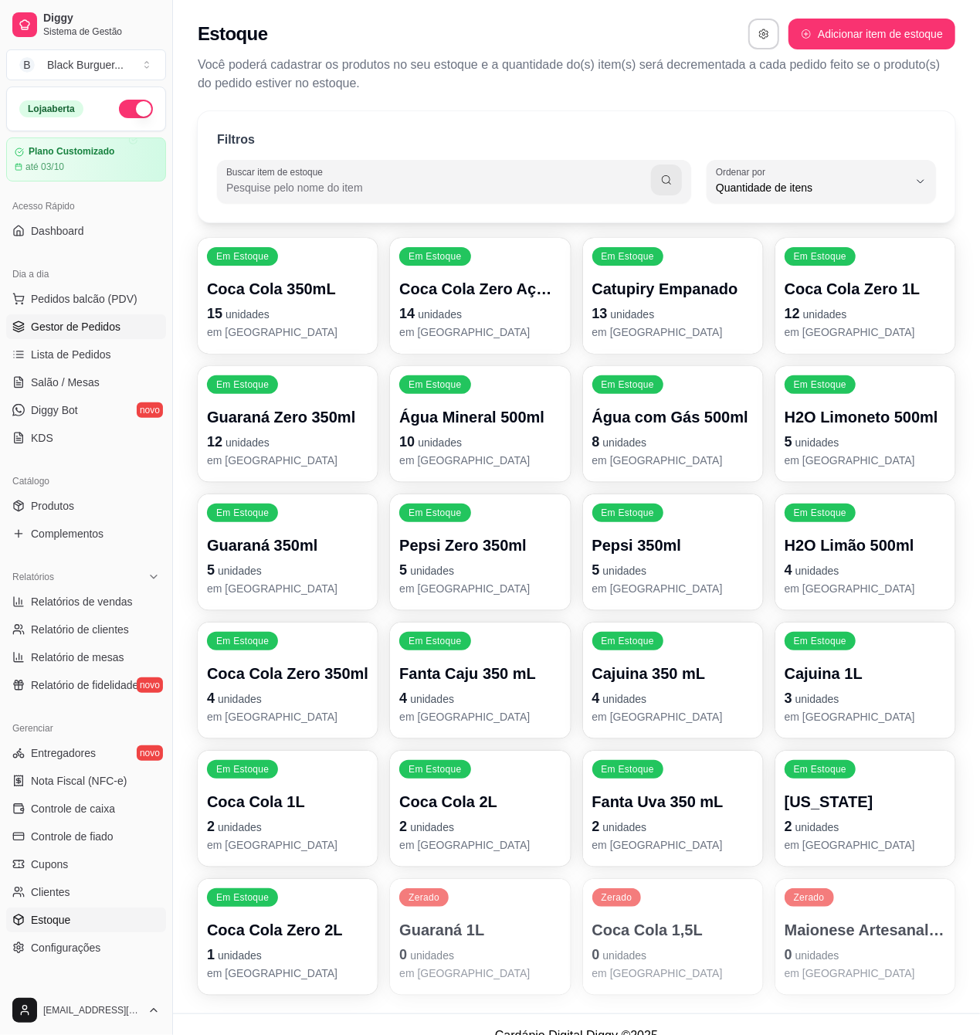
click at [42, 331] on span "Gestor de Pedidos" at bounding box center [76, 326] width 90 height 15
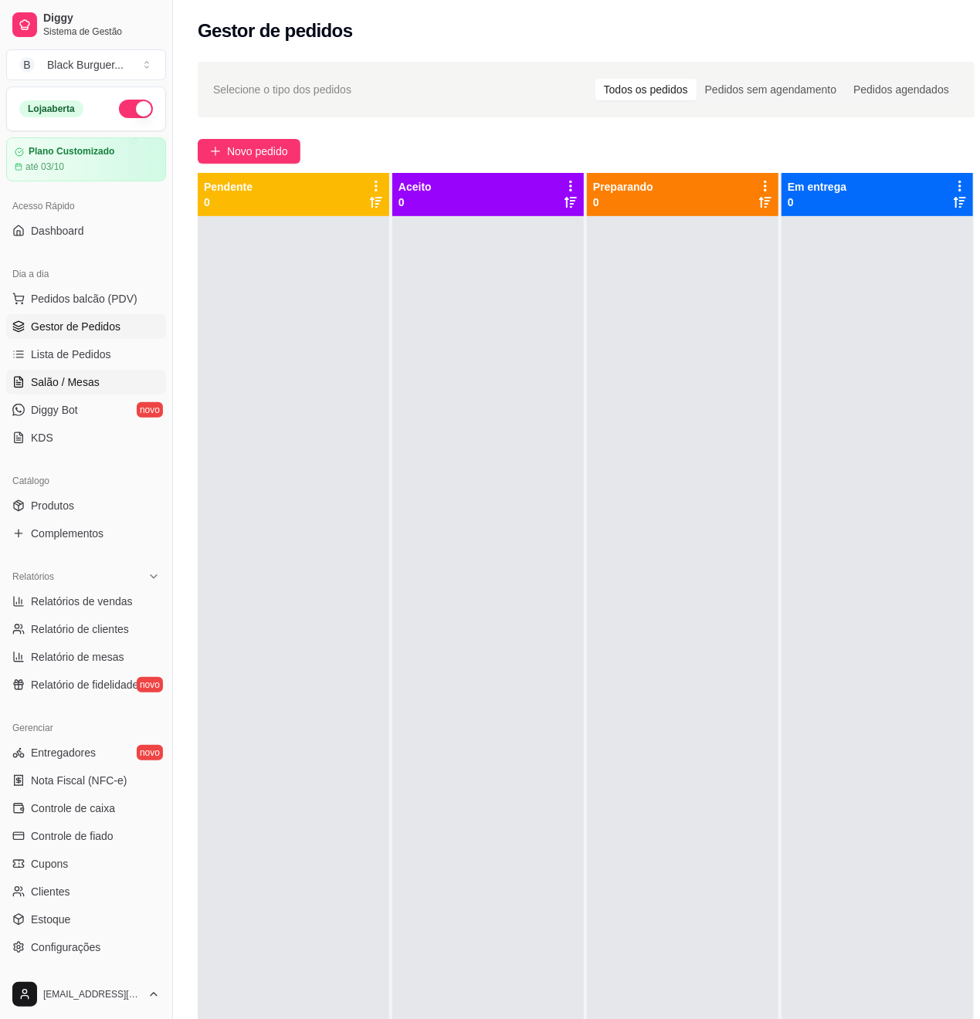
click at [81, 378] on span "Salão / Mesas" at bounding box center [65, 381] width 69 height 15
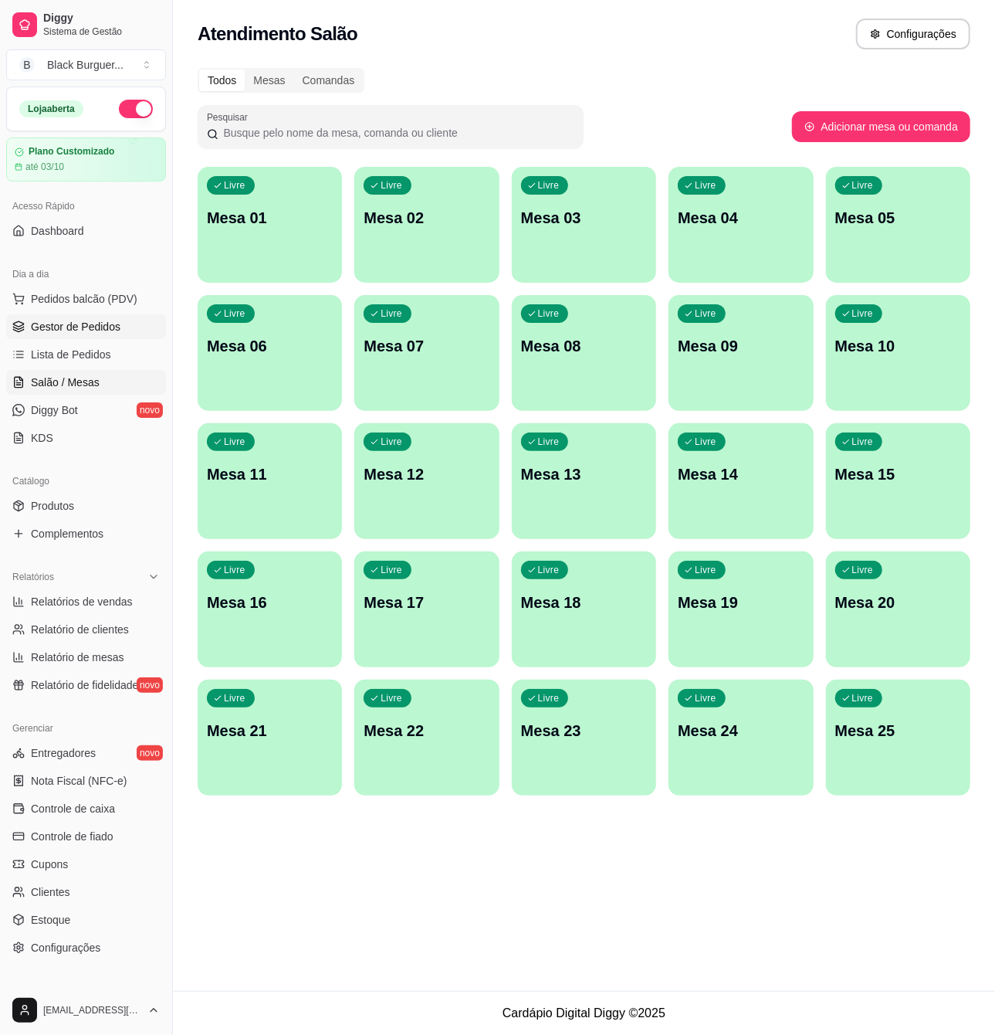
click at [91, 324] on span "Gestor de Pedidos" at bounding box center [76, 326] width 90 height 15
